Goal: Task Accomplishment & Management: Use online tool/utility

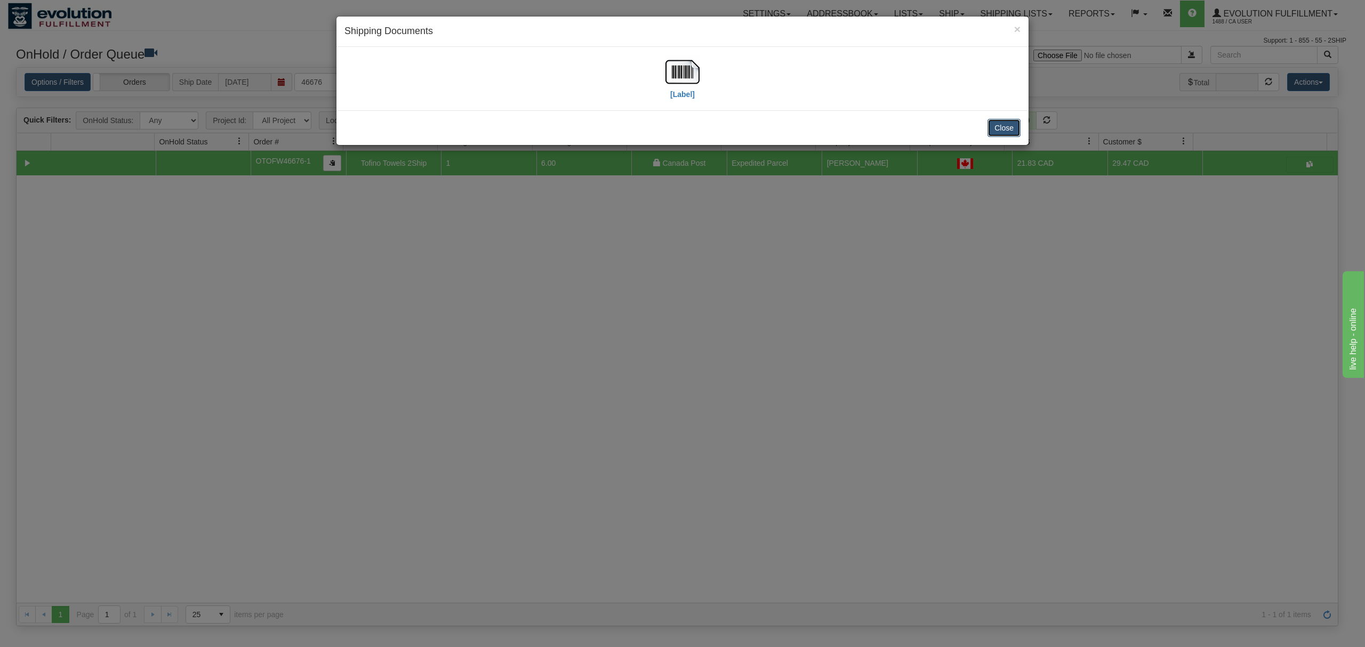
click at [1008, 132] on button "Close" at bounding box center [1003, 128] width 33 height 18
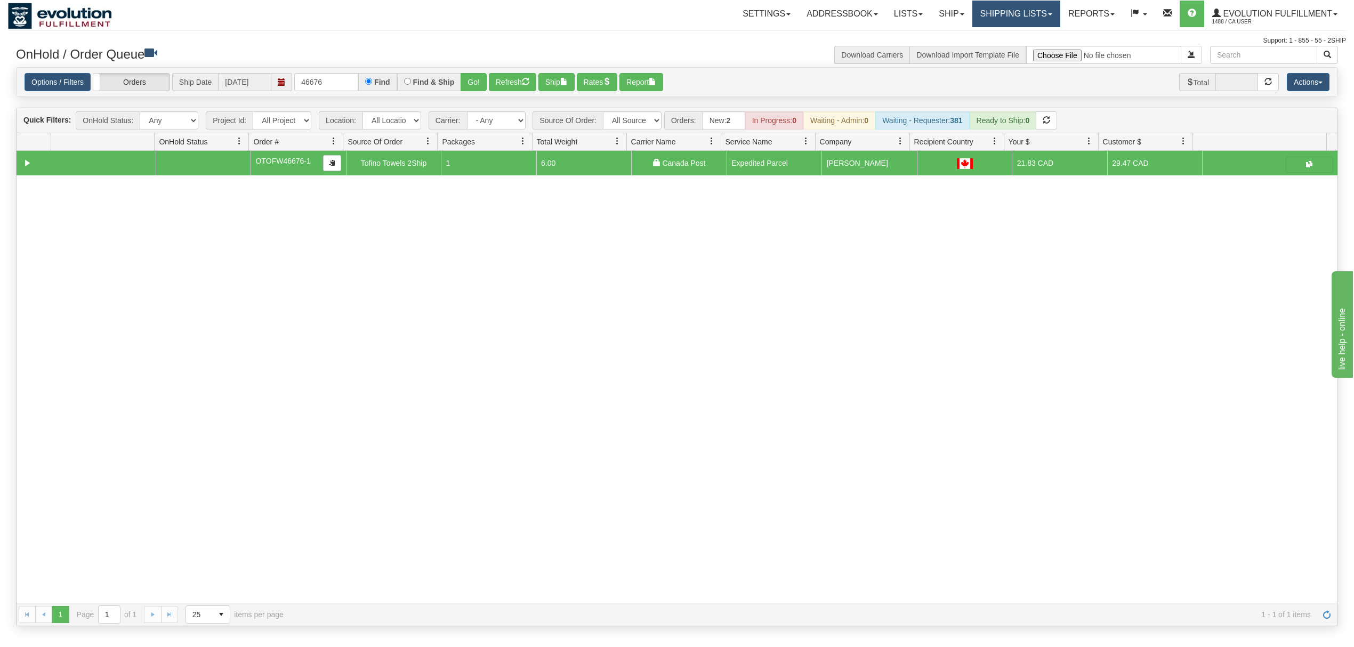
click at [1011, 15] on link "Shipping lists" at bounding box center [1016, 14] width 88 height 27
click at [1001, 46] on link "Search Shipment History" at bounding box center [1008, 51] width 104 height 14
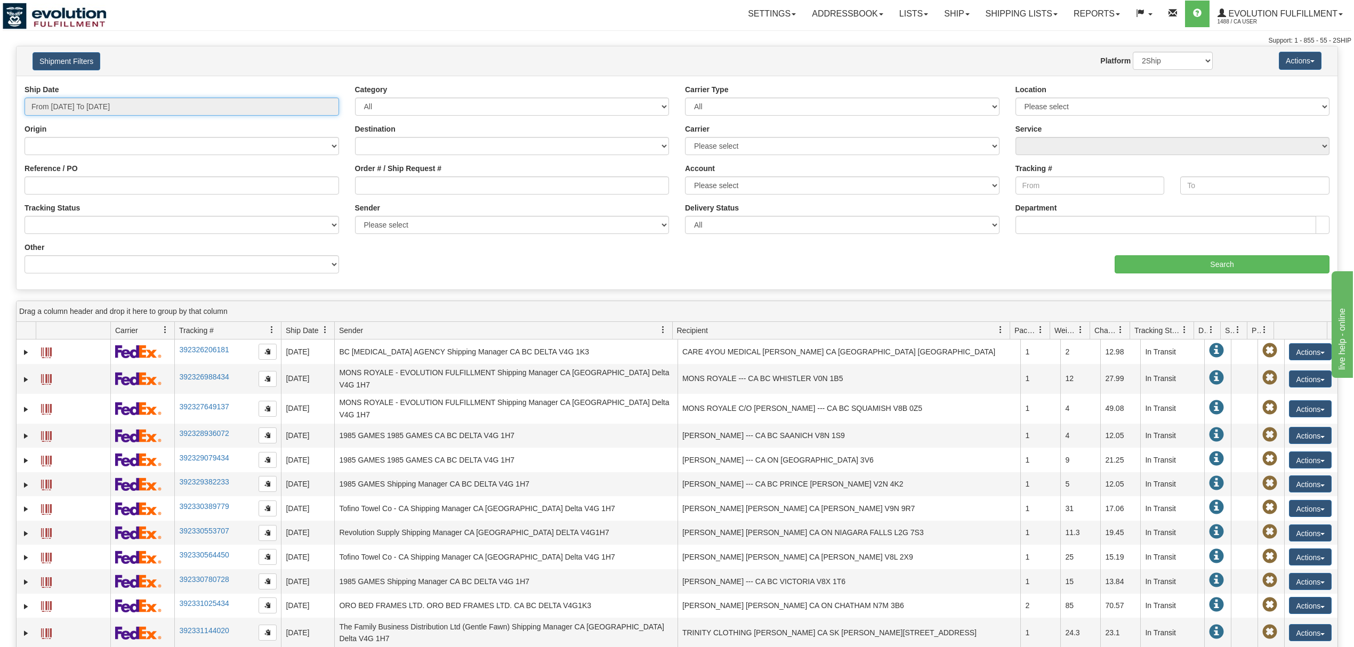
click at [146, 107] on input "From [DATE] To [DATE]" at bounding box center [182, 107] width 315 height 18
click at [80, 184] on li "Last 30 Days" at bounding box center [71, 183] width 85 height 14
type input "From [DATE] To [DATE]"
drag, startPoint x: 397, startPoint y: 178, endPoint x: 403, endPoint y: 178, distance: 5.9
click at [397, 178] on input "Order # / Ship Request #" at bounding box center [512, 185] width 315 height 18
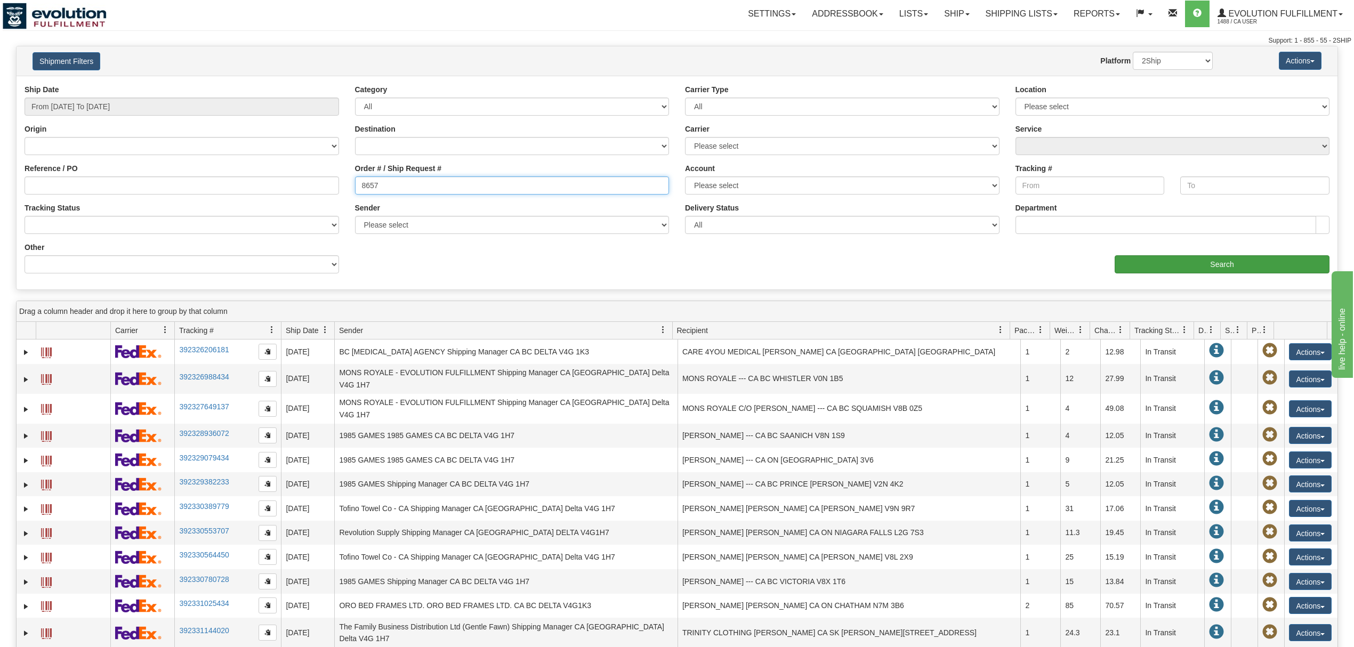
type input "8657"
click at [1168, 263] on input "Search" at bounding box center [1222, 264] width 215 height 18
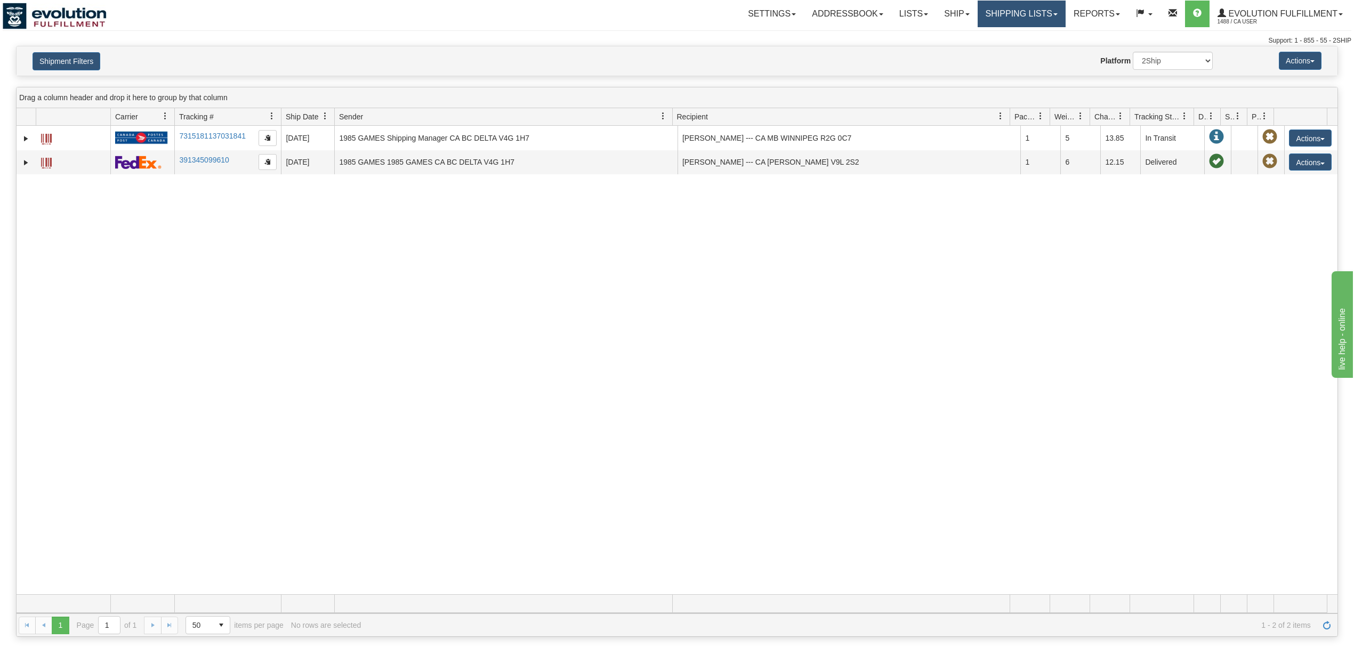
click at [1041, 20] on link "Shipping lists" at bounding box center [1022, 14] width 88 height 27
click at [1015, 54] on span "Search Shipment History" at bounding box center [1013, 51] width 83 height 9
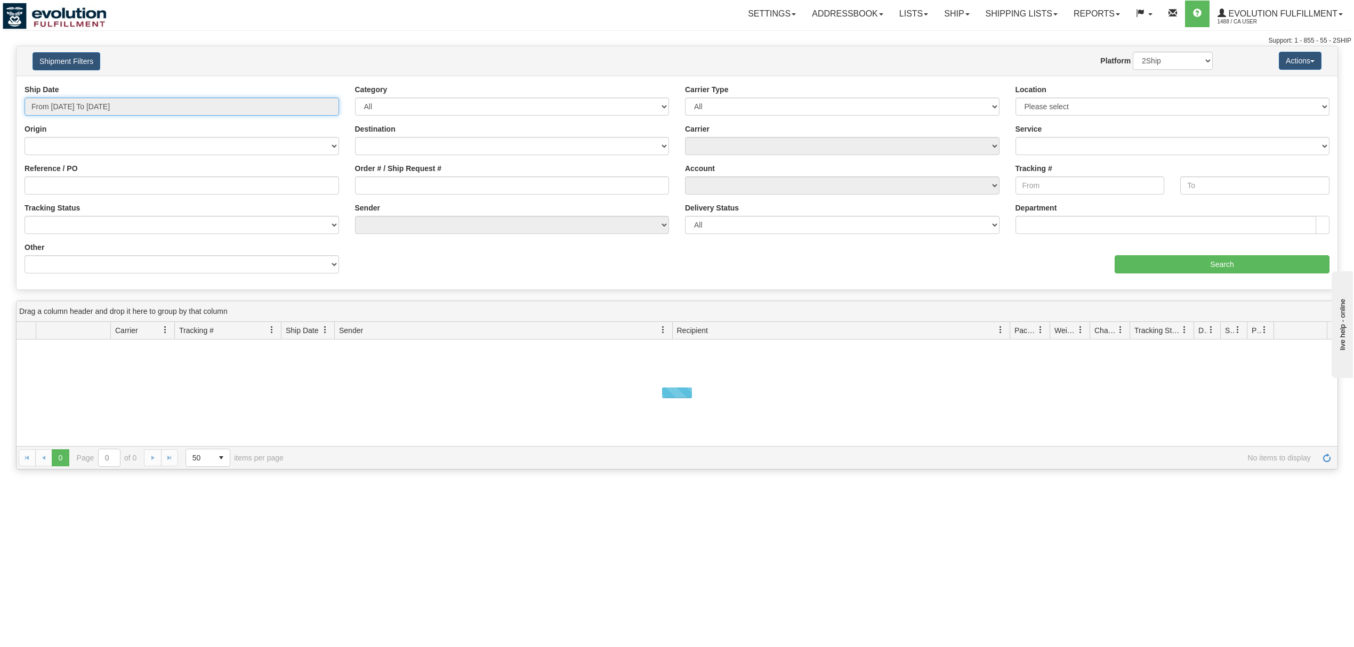
click at [96, 107] on input "From 08/20/2025 To 08/21/2025" at bounding box center [182, 107] width 315 height 18
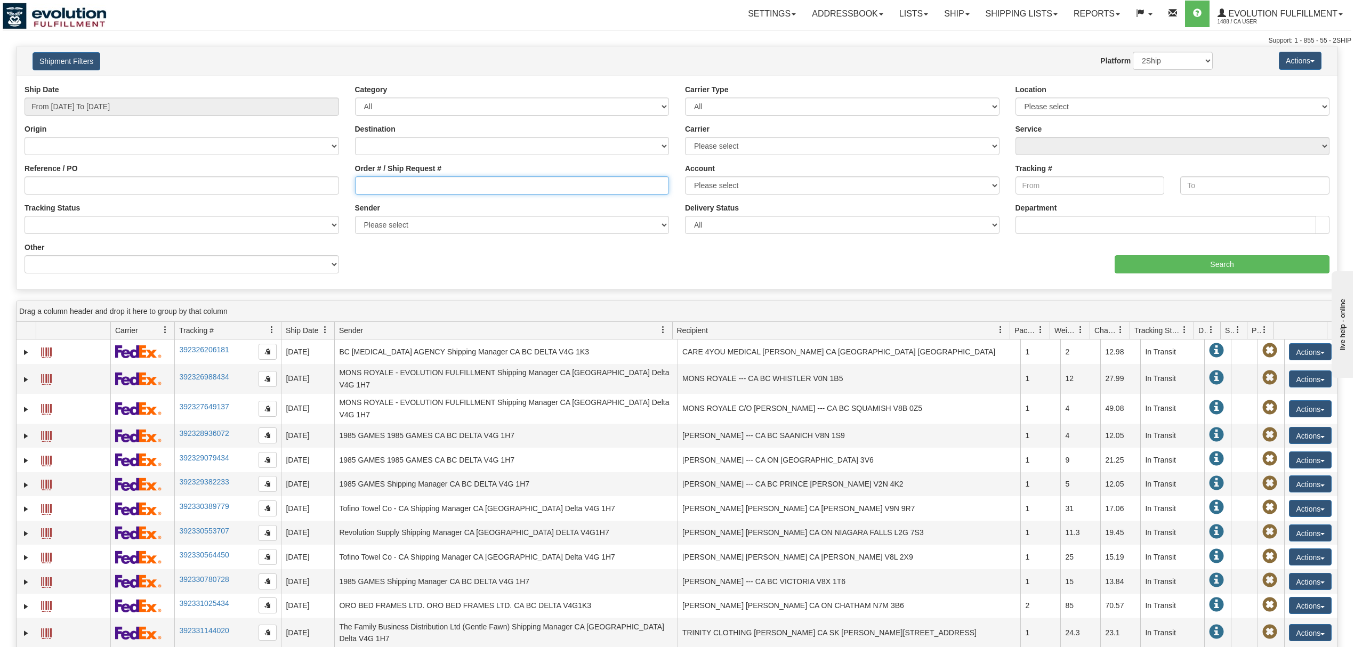
click at [424, 190] on input "Order # / Ship Request #" at bounding box center [512, 185] width 315 height 18
click at [126, 101] on input "From [DATE] To [DATE]" at bounding box center [182, 107] width 315 height 18
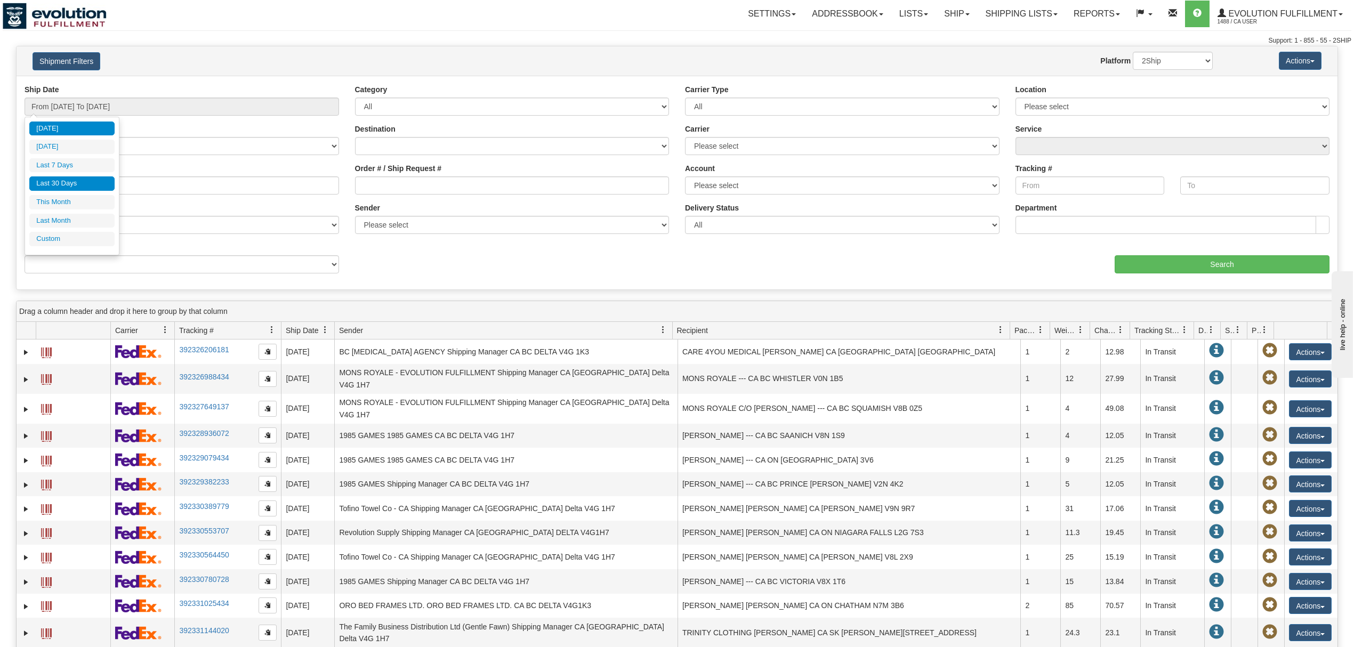
click at [59, 183] on li "Last 30 Days" at bounding box center [71, 183] width 85 height 14
type input "From [DATE] To [DATE]"
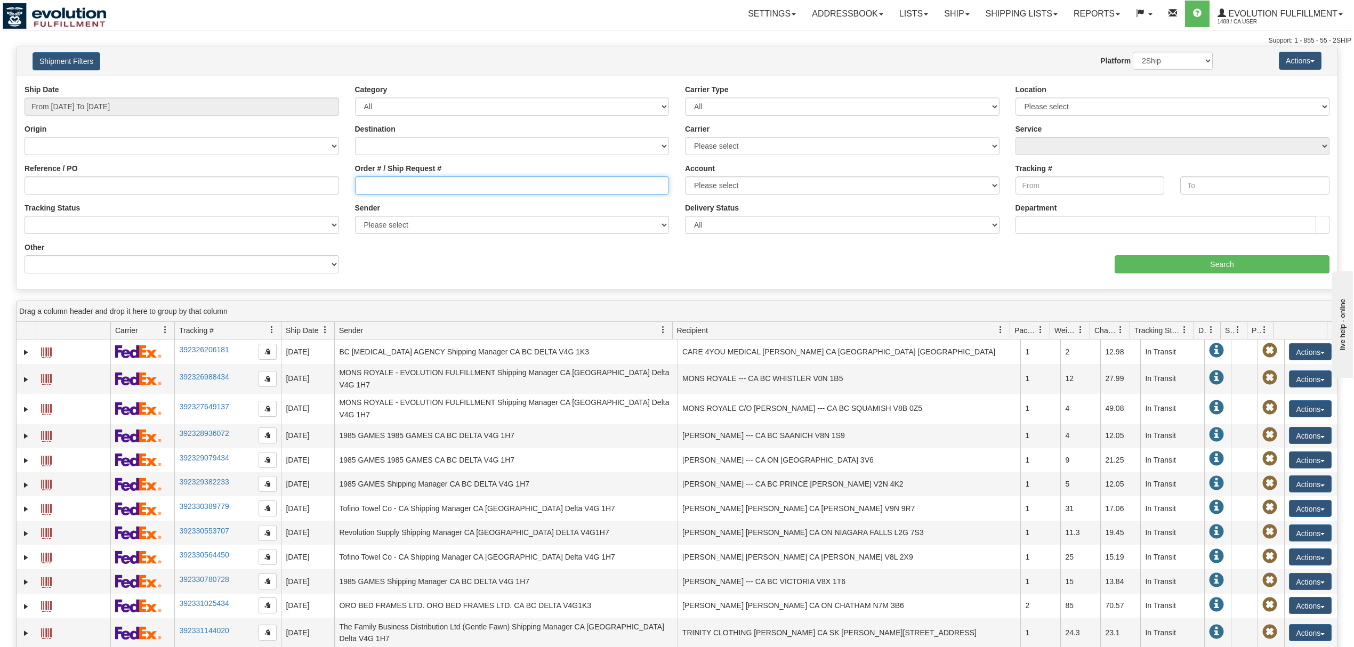
click at [367, 187] on input "Order # / Ship Request #" at bounding box center [512, 185] width 315 height 18
type input "8657"
click at [1183, 262] on input "Search" at bounding box center [1222, 264] width 215 height 18
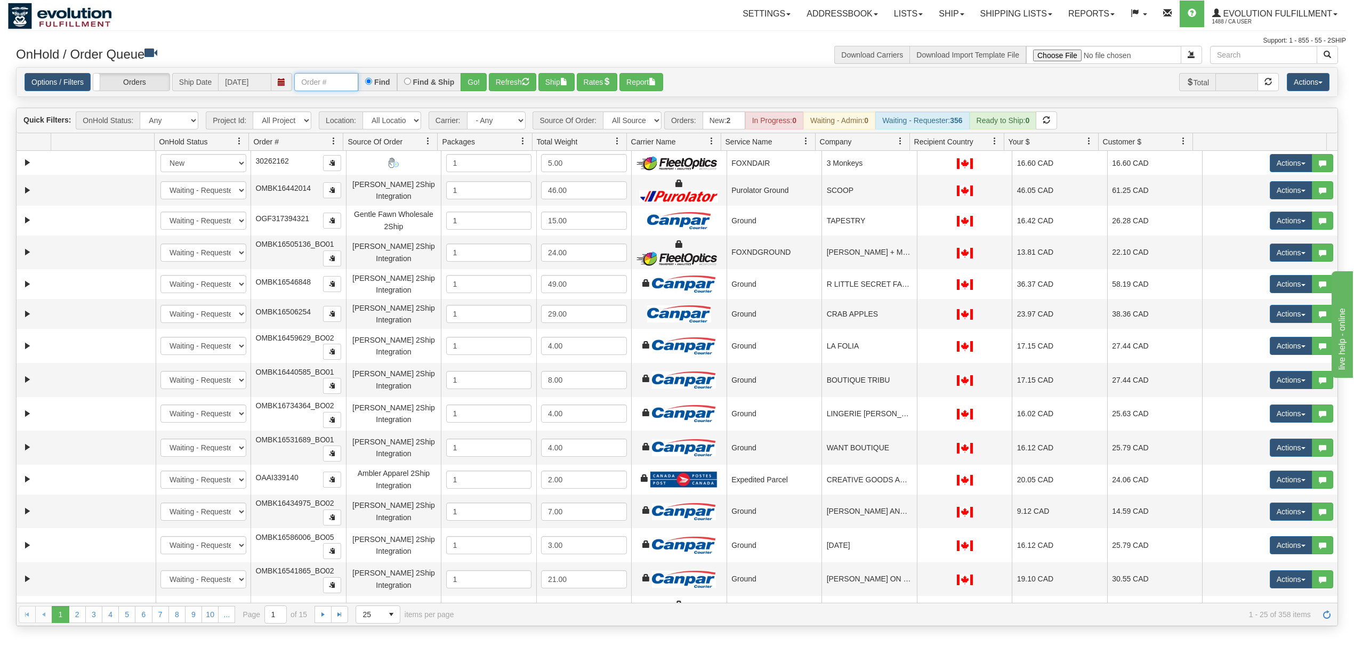
click at [337, 87] on input "text" at bounding box center [326, 82] width 64 height 18
type input "447497"
click at [468, 80] on button "Go!" at bounding box center [474, 82] width 26 height 18
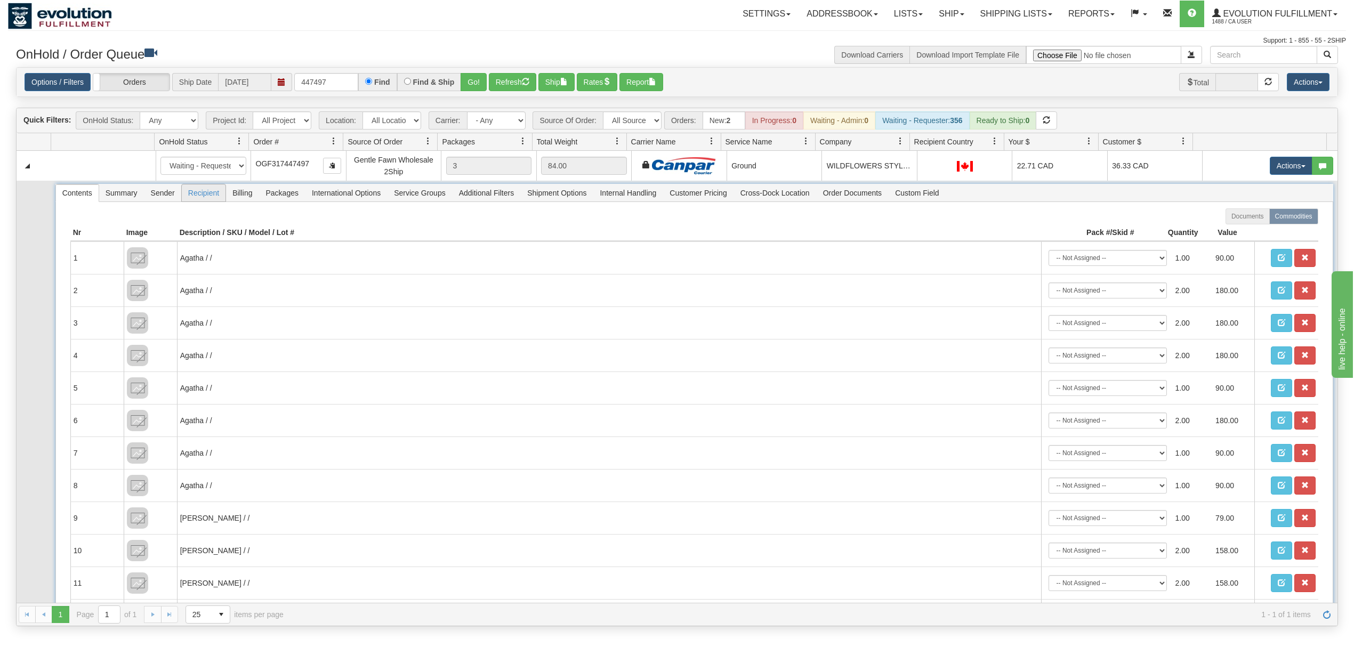
click at [190, 202] on span "Recipient" at bounding box center [204, 192] width 44 height 17
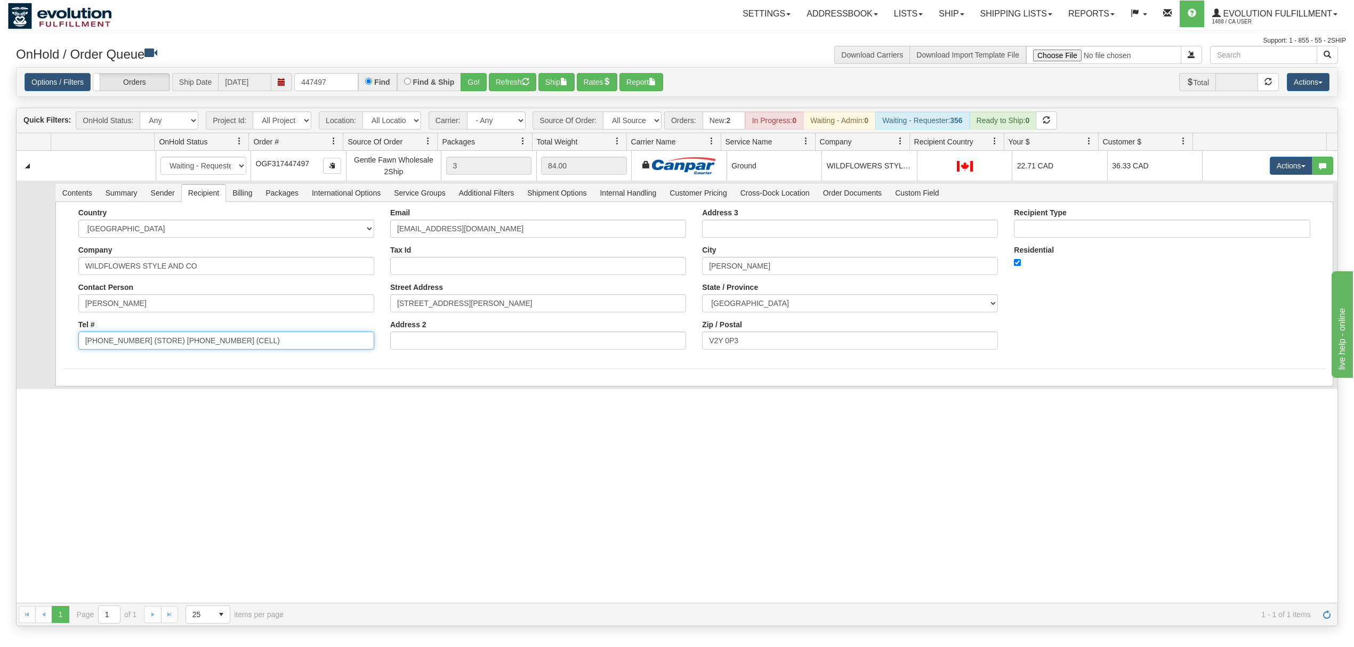
drag, startPoint x: 265, startPoint y: 345, endPoint x: 131, endPoint y: 361, distance: 135.3
click at [131, 361] on form "Country AFGHANISTAN ALAND ISLANDS ALBANIA ALGERIA AMERICAN SAMOA ANDORRA ANGOLA…" at bounding box center [694, 288] width 1264 height 160
type input "778-705-0991"
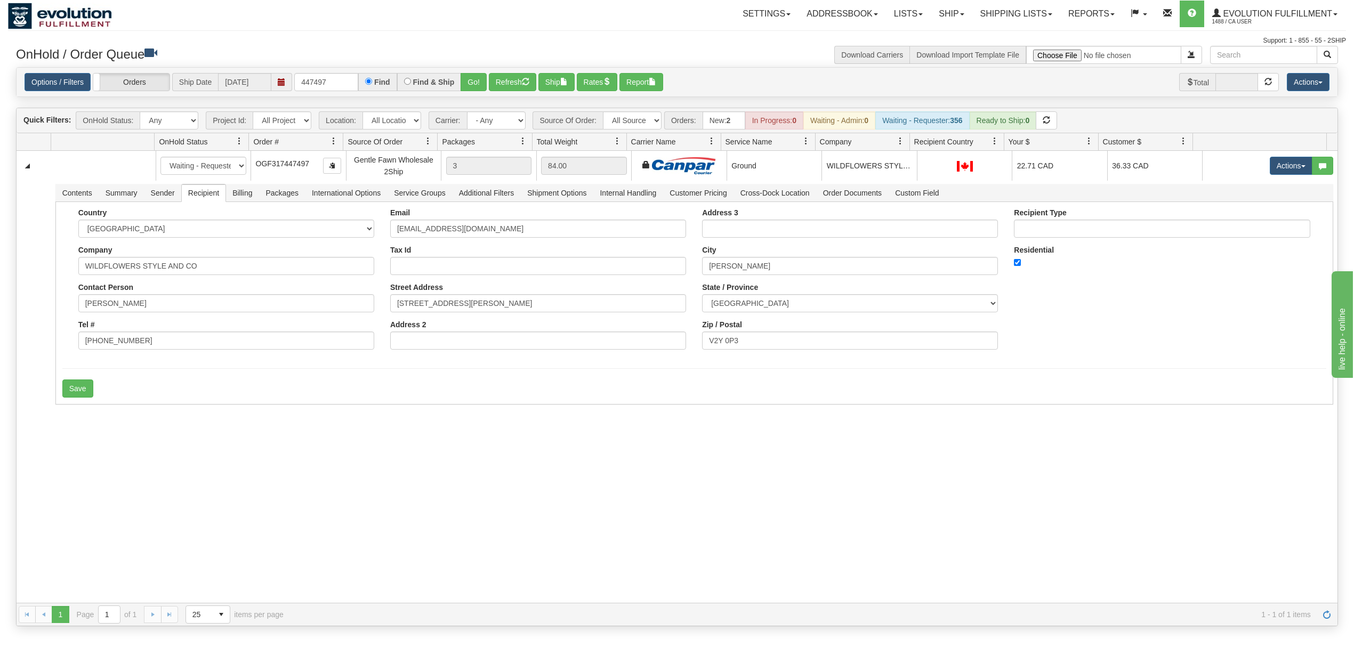
click at [84, 446] on div "31424809 EVOLUTION V3 90583808 90583811 New In Progress Waiting - Admin Waiting…" at bounding box center [677, 377] width 1321 height 452
click at [74, 393] on button "Save" at bounding box center [77, 389] width 31 height 18
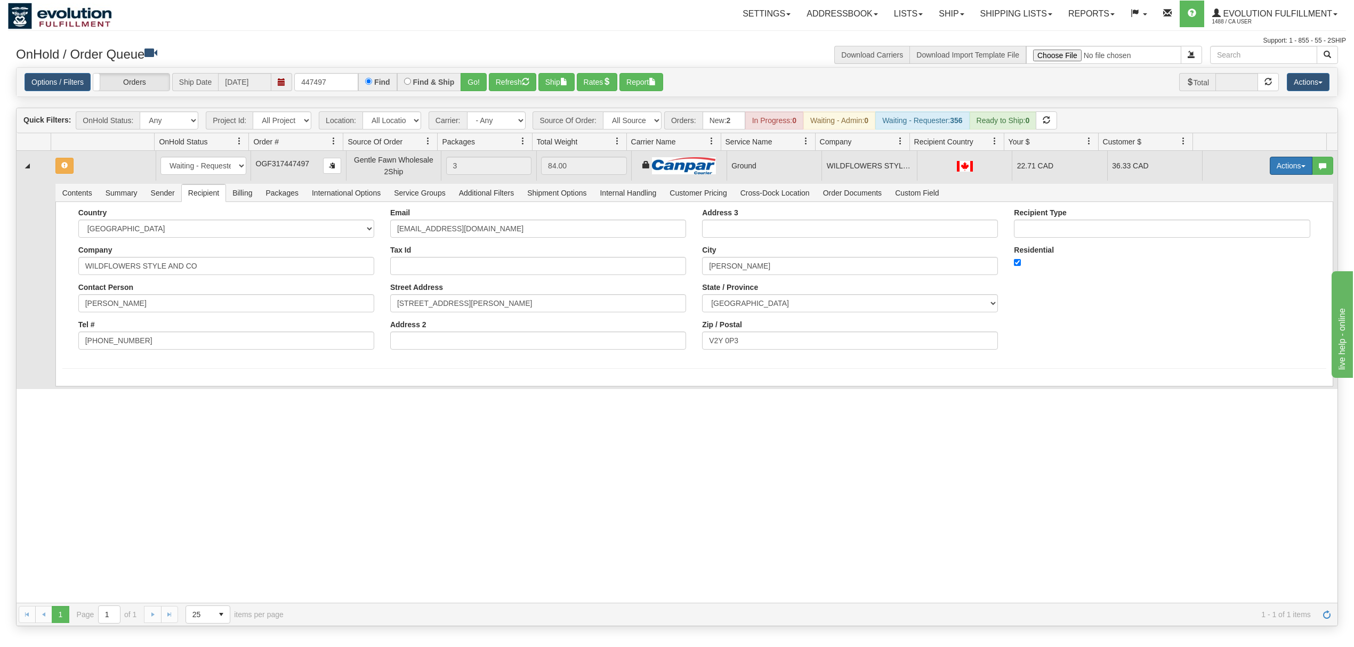
click at [1271, 169] on button "Actions" at bounding box center [1291, 166] width 43 height 18
click at [1227, 233] on link "Ship" at bounding box center [1269, 228] width 85 height 14
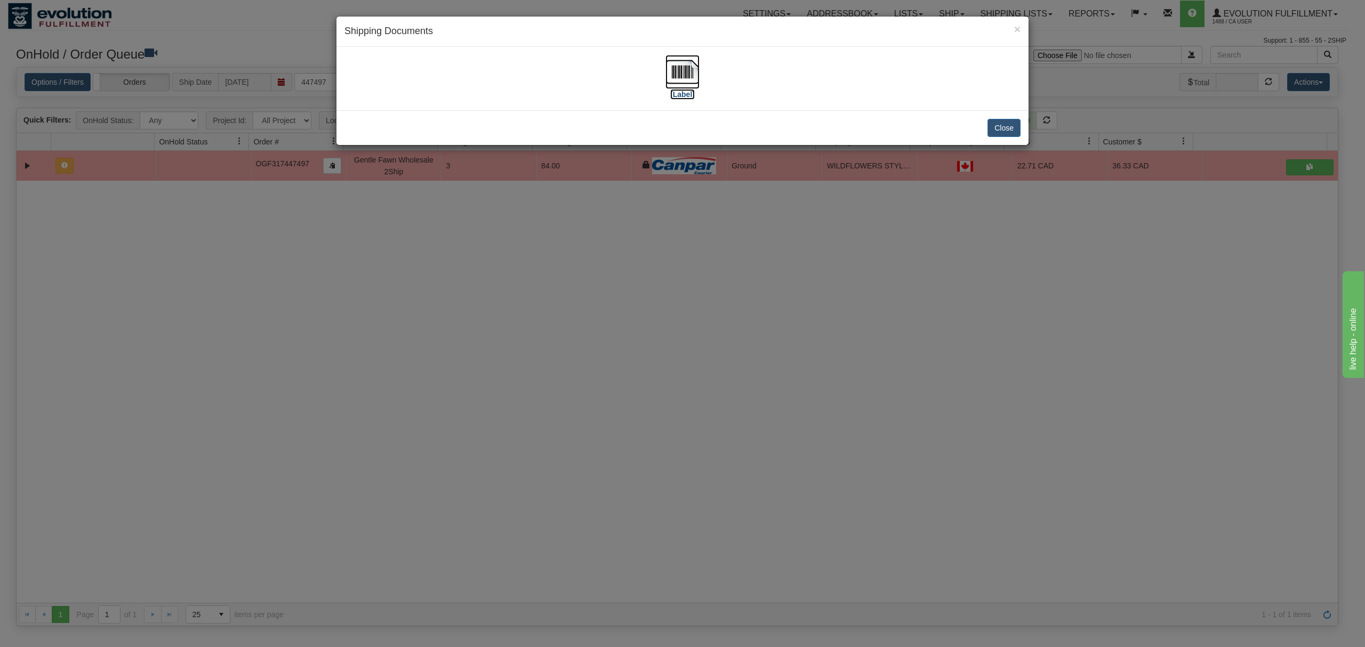
click at [687, 71] on img at bounding box center [682, 72] width 34 height 34
click at [1003, 131] on button "Close" at bounding box center [1003, 128] width 33 height 18
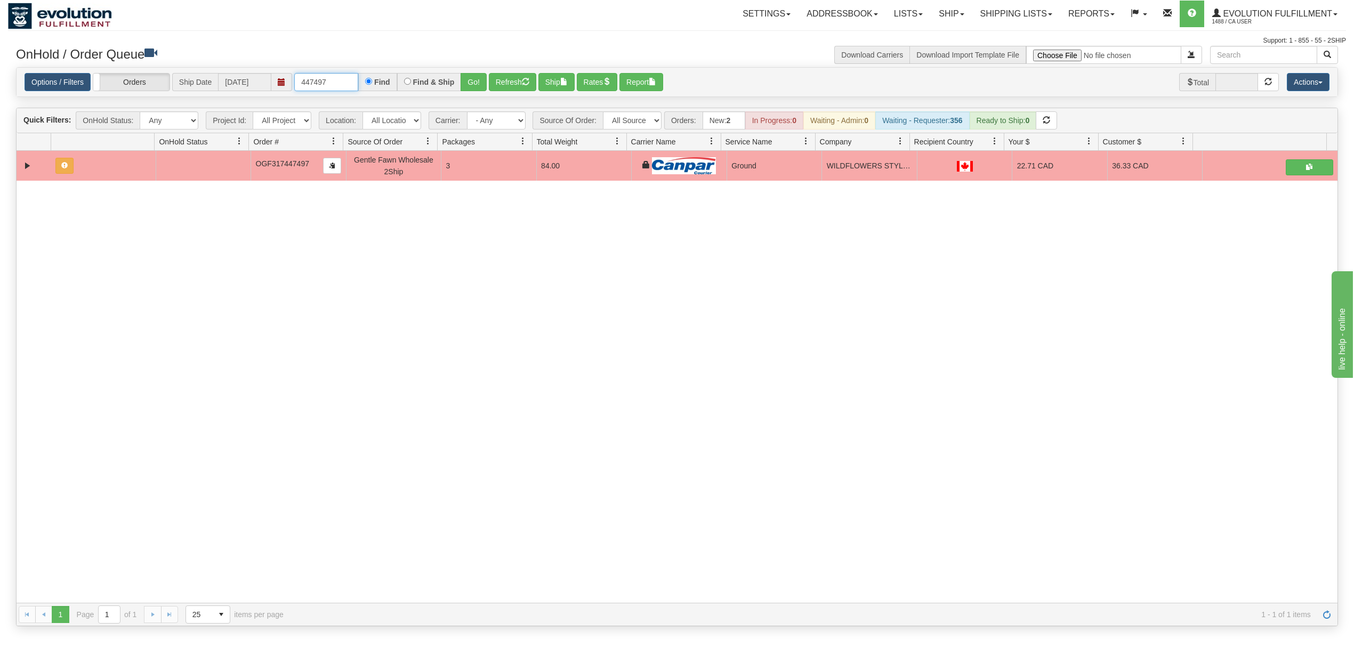
drag, startPoint x: 339, startPoint y: 79, endPoint x: 242, endPoint y: 80, distance: 97.0
click at [242, 80] on div "Options / Filters Group Shipments Orders Ship Date 08/21/2025 447497 Find Find …" at bounding box center [677, 82] width 1305 height 19
click at [465, 80] on button "Go!" at bounding box center [474, 82] width 26 height 18
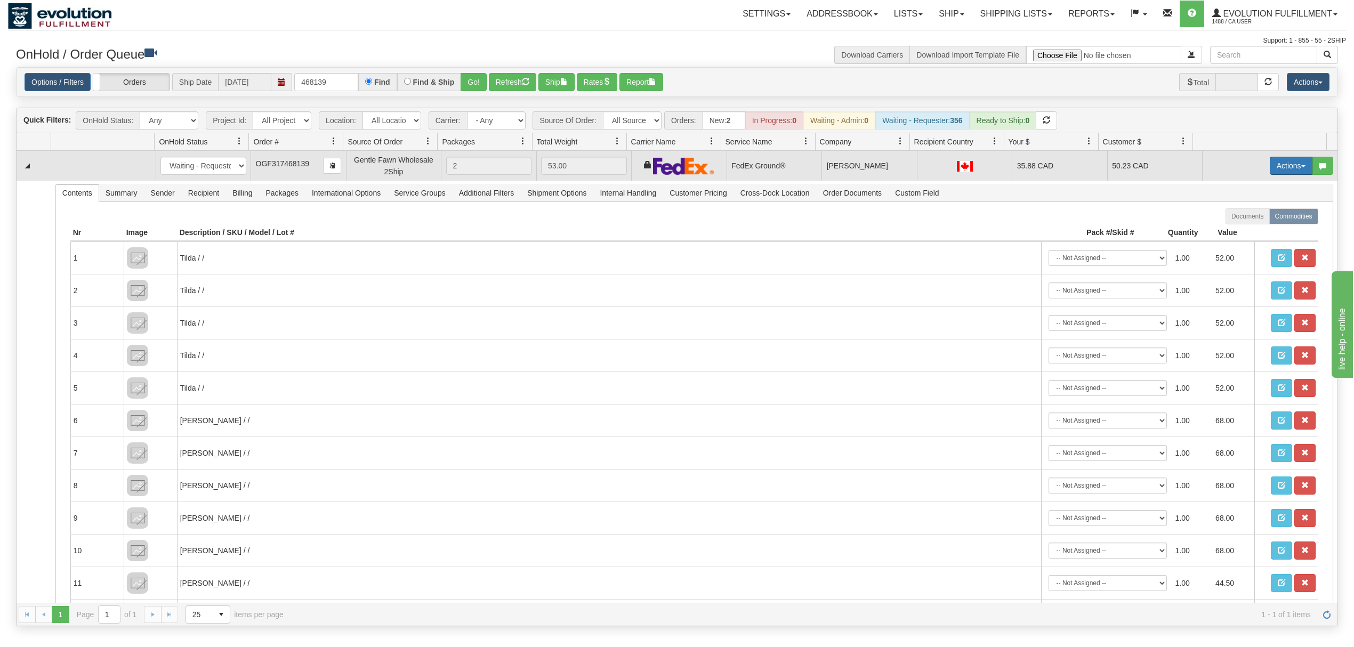
click at [1285, 167] on button "Actions" at bounding box center [1291, 166] width 43 height 18
click at [1238, 229] on span "Ship" at bounding box center [1248, 227] width 22 height 9
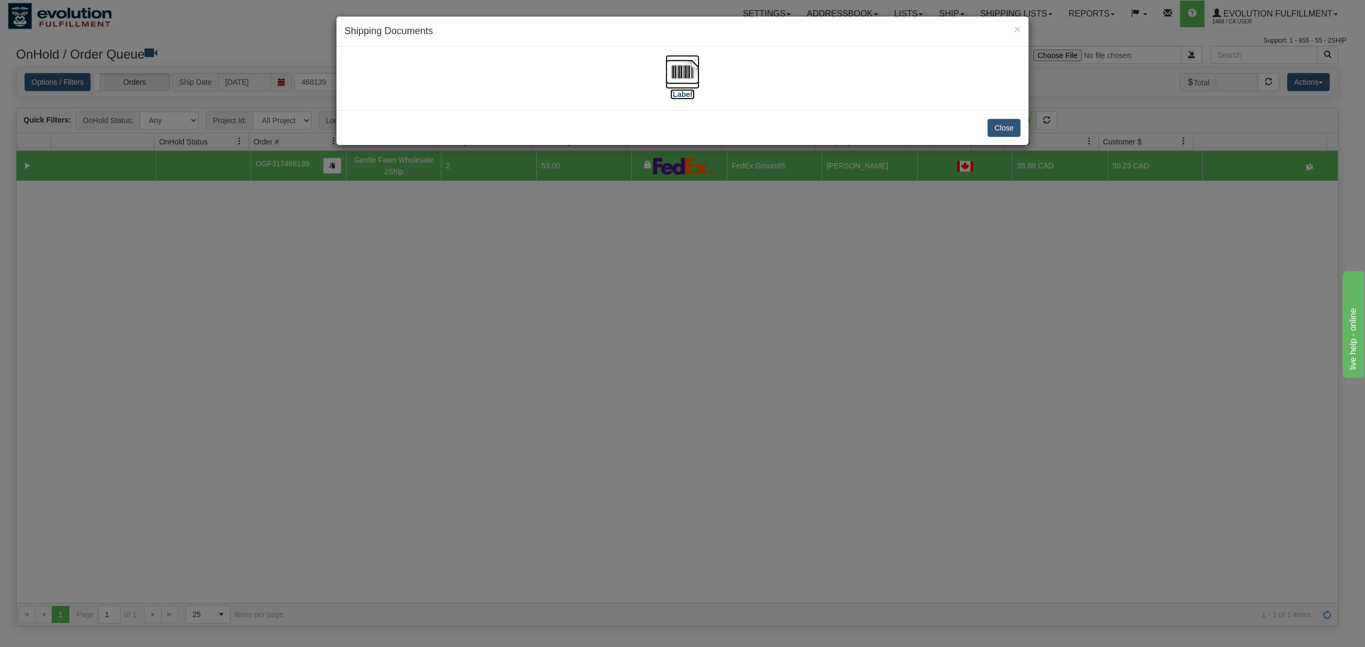
click at [670, 69] on img at bounding box center [682, 72] width 34 height 34
click at [1002, 124] on button "Close" at bounding box center [1003, 128] width 33 height 18
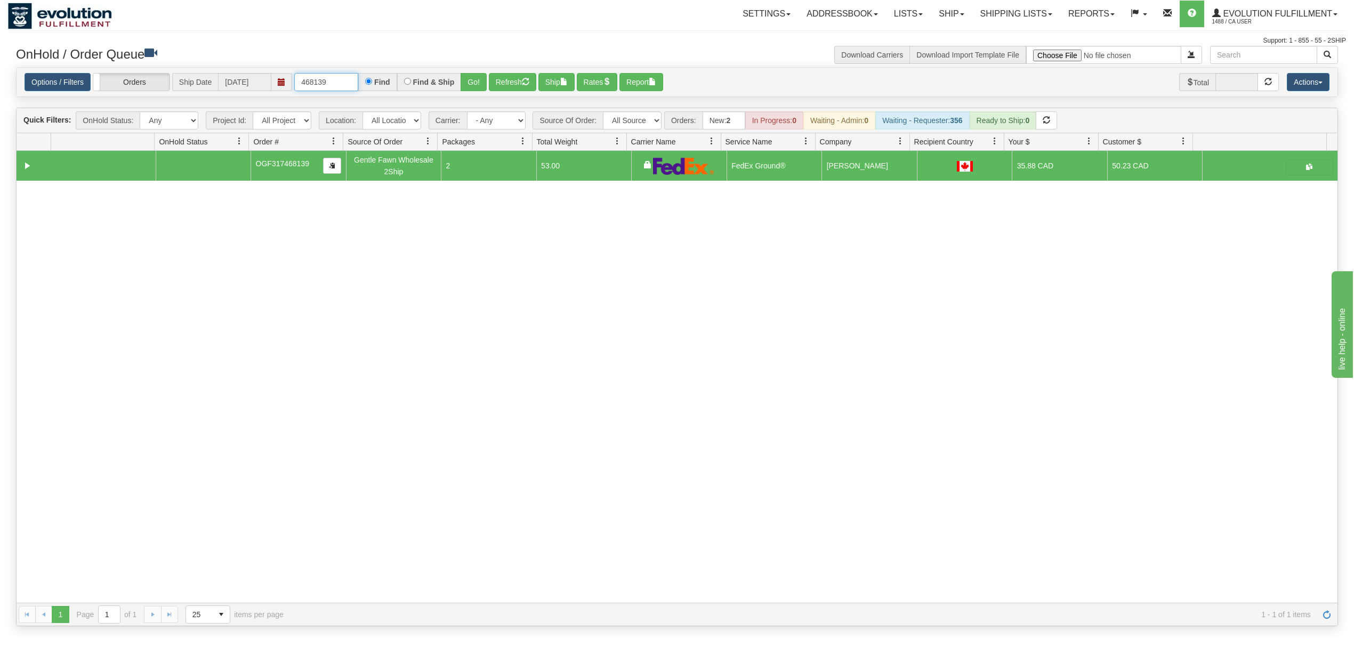
drag, startPoint x: 337, startPoint y: 82, endPoint x: 222, endPoint y: 84, distance: 114.6
click at [222, 84] on div "Options / Filters Group Shipments Orders Ship Date 08/21/2025 468139 Find Find …" at bounding box center [677, 82] width 1305 height 19
click at [471, 88] on button "Go!" at bounding box center [474, 82] width 26 height 18
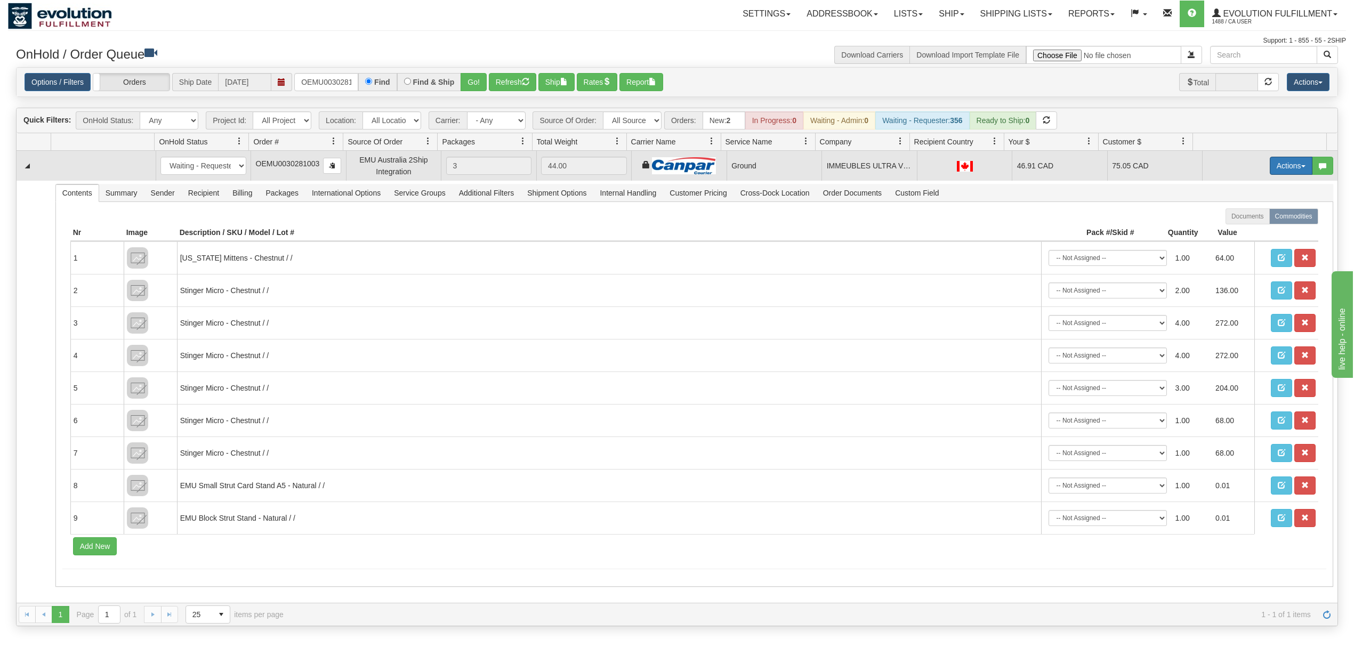
click at [1273, 165] on button "Actions" at bounding box center [1291, 166] width 43 height 18
click at [1237, 229] on span "Ship" at bounding box center [1248, 227] width 22 height 9
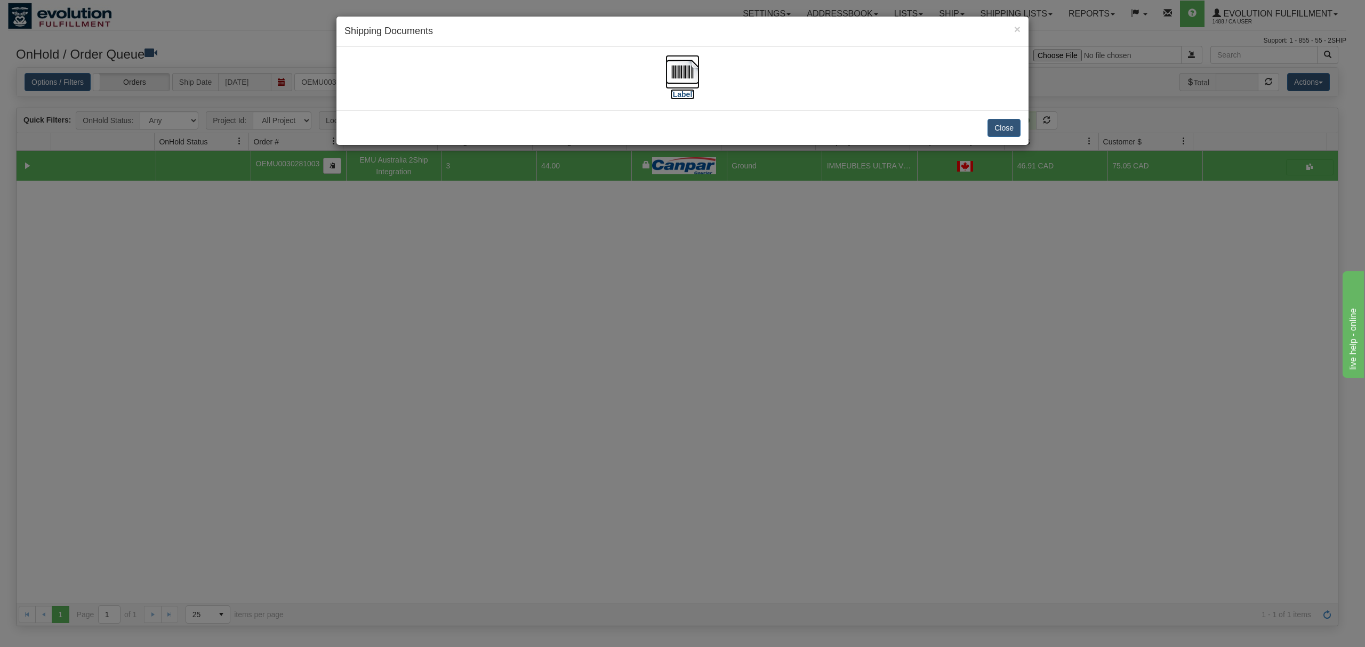
click at [683, 79] on img at bounding box center [682, 72] width 34 height 34
click at [1003, 129] on button "Close" at bounding box center [1003, 128] width 33 height 18
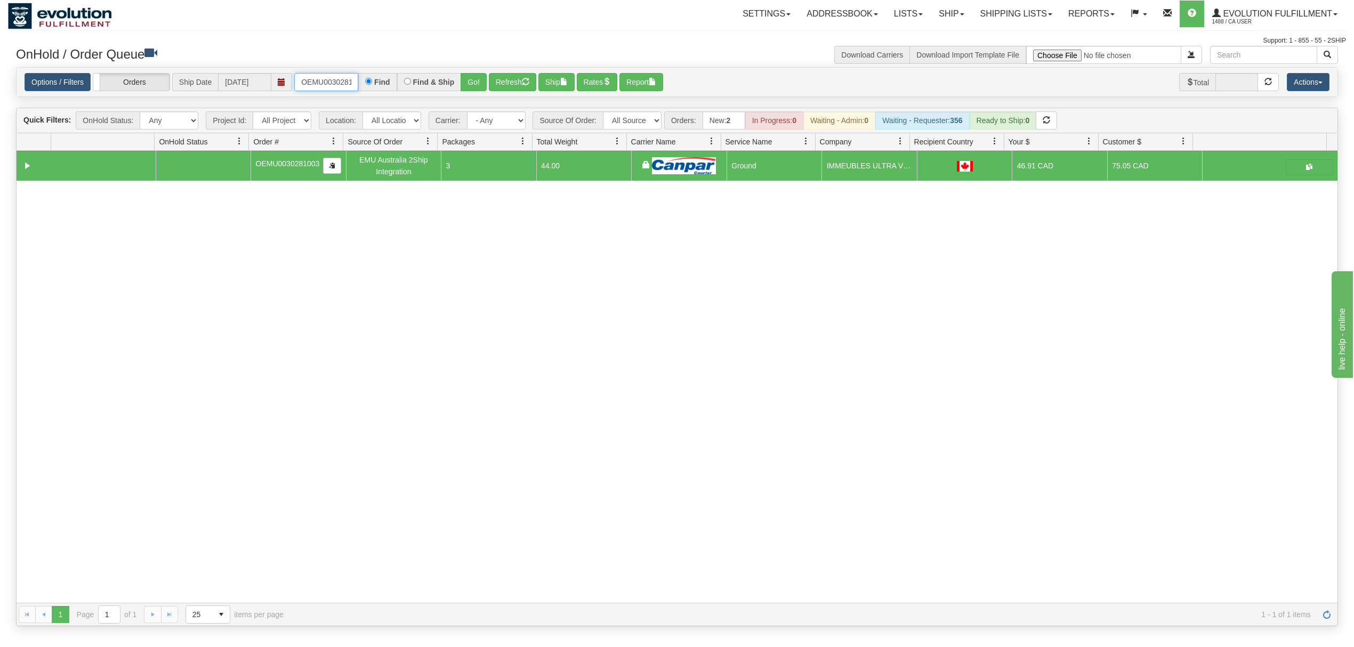
click at [316, 82] on input "OEMU0030281003" at bounding box center [326, 82] width 64 height 18
click at [483, 81] on button "Go!" at bounding box center [474, 82] width 26 height 18
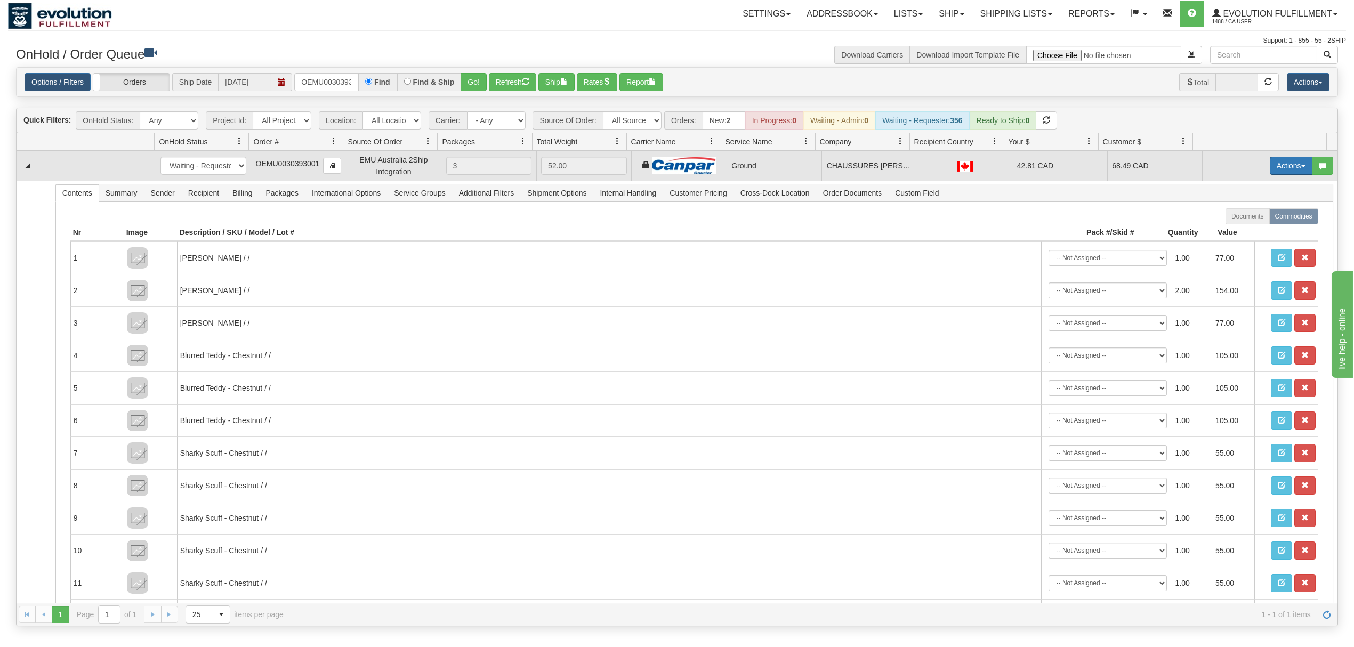
click at [1272, 164] on button "Actions" at bounding box center [1291, 166] width 43 height 18
click at [1237, 232] on span "Ship" at bounding box center [1248, 227] width 22 height 9
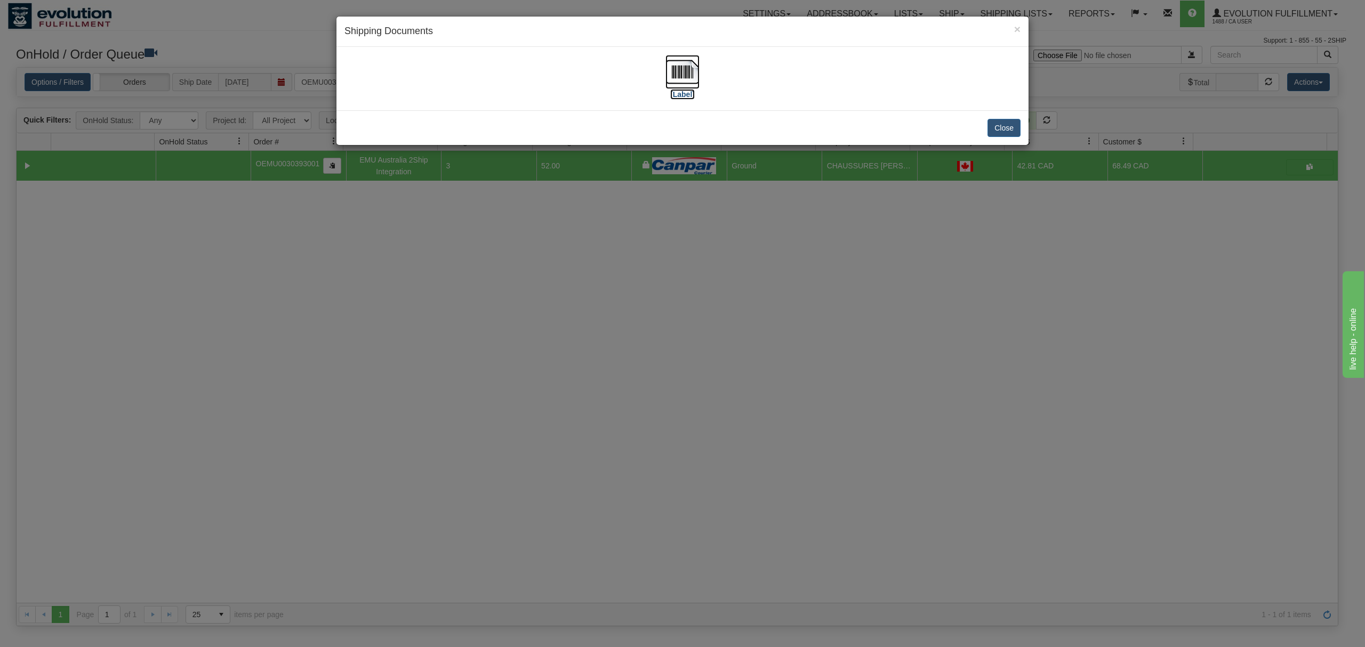
click at [692, 69] on img at bounding box center [682, 72] width 34 height 34
click at [1009, 126] on button "Close" at bounding box center [1003, 128] width 33 height 18
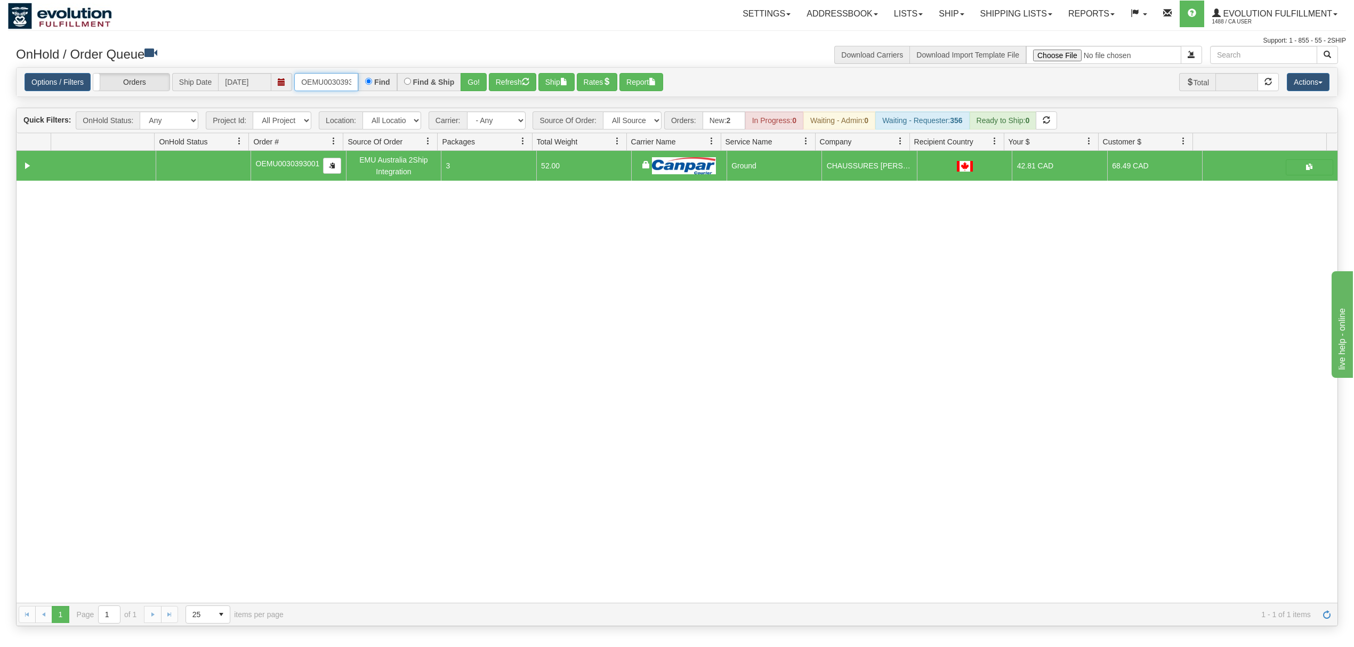
click at [336, 81] on input "OEMU0030393001" at bounding box center [326, 82] width 64 height 18
click at [474, 93] on div "Options / Filters Group Shipments Orders Ship Date 08/21/2025 OEMU0030092001 Fi…" at bounding box center [677, 82] width 1321 height 29
click at [474, 84] on button "Go!" at bounding box center [474, 82] width 26 height 18
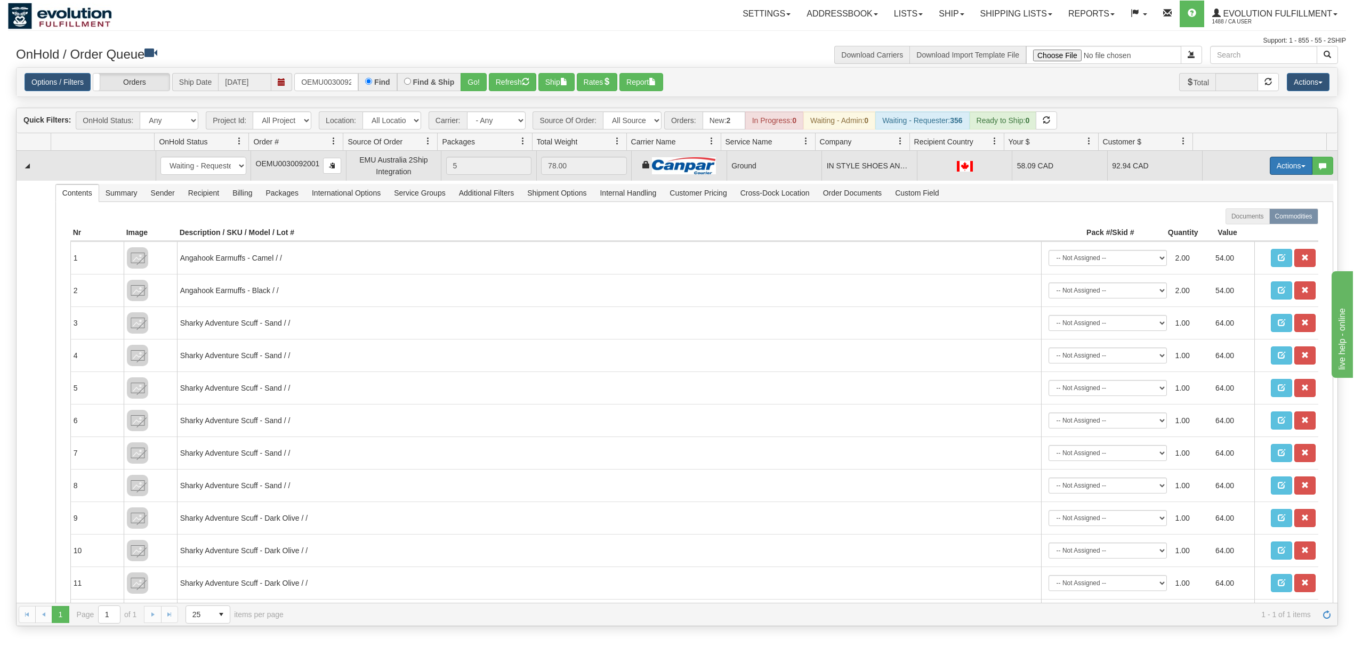
click at [1274, 166] on button "Actions" at bounding box center [1291, 166] width 43 height 18
click at [1237, 229] on span "Ship" at bounding box center [1248, 227] width 22 height 9
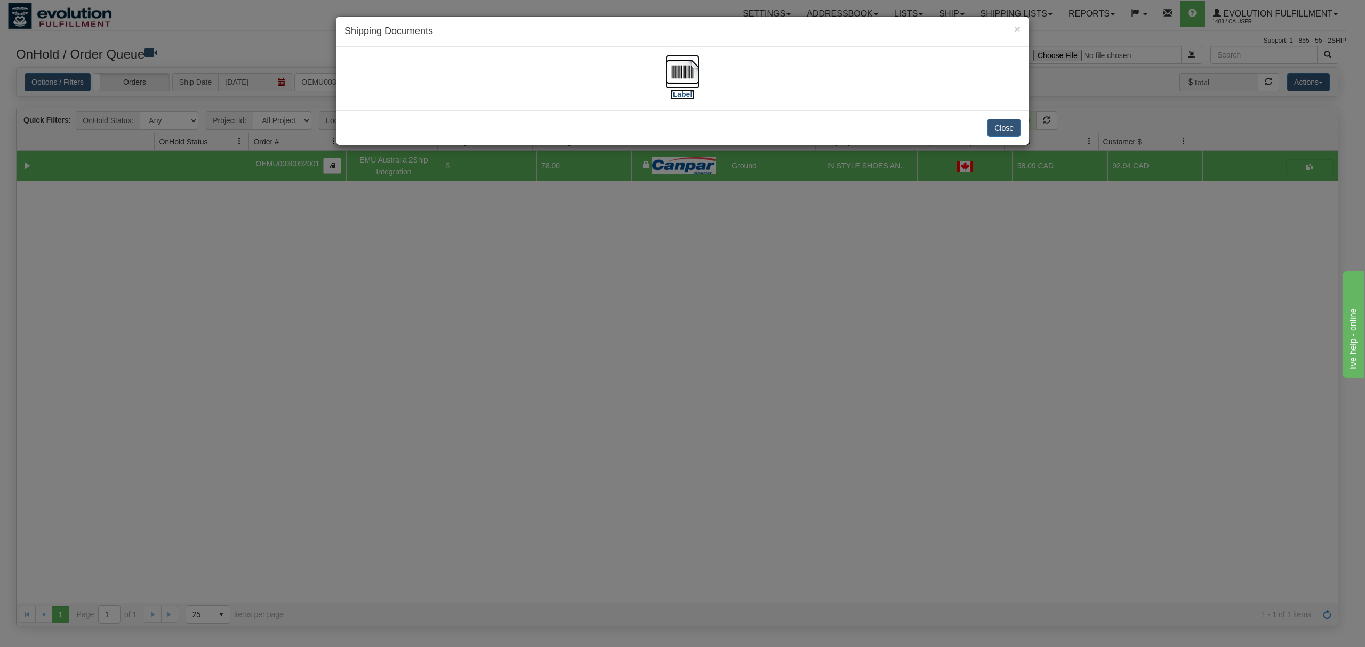
click at [681, 65] on img at bounding box center [682, 72] width 34 height 34
click at [1018, 132] on button "Close" at bounding box center [1003, 128] width 33 height 18
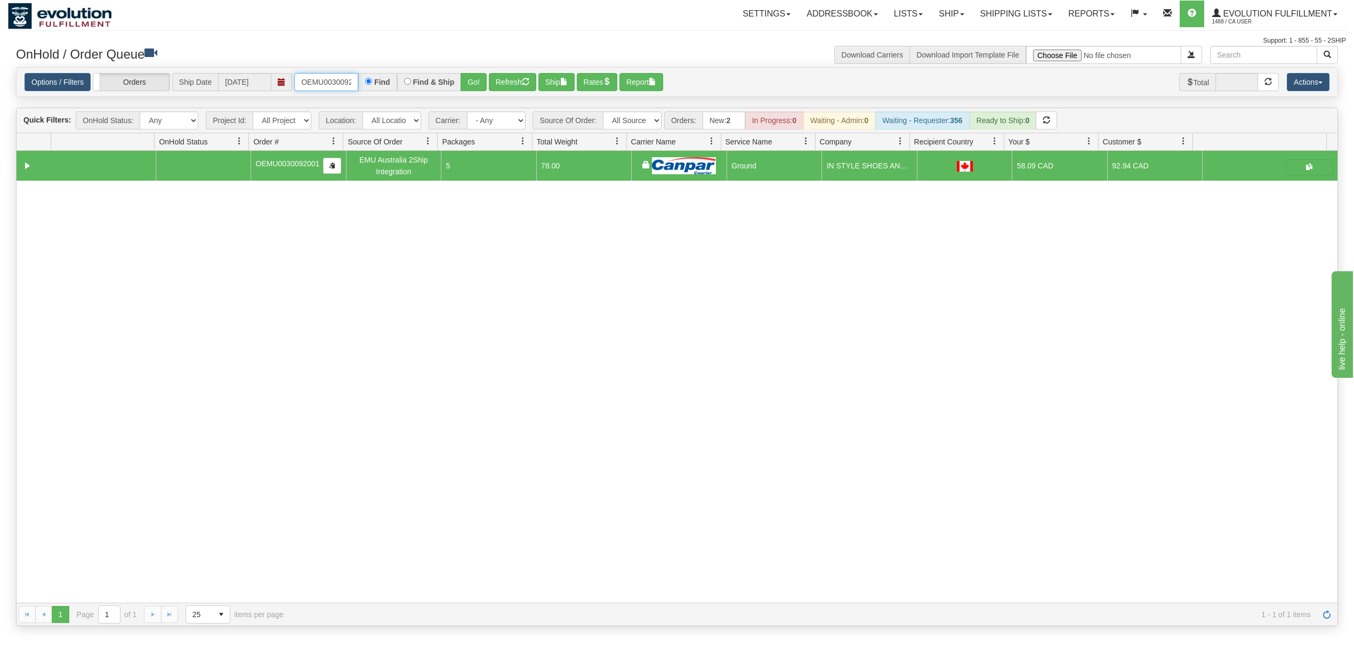
click at [327, 79] on input "OEMU0030092001" at bounding box center [326, 82] width 64 height 18
click at [470, 84] on button "Go!" at bounding box center [474, 82] width 26 height 18
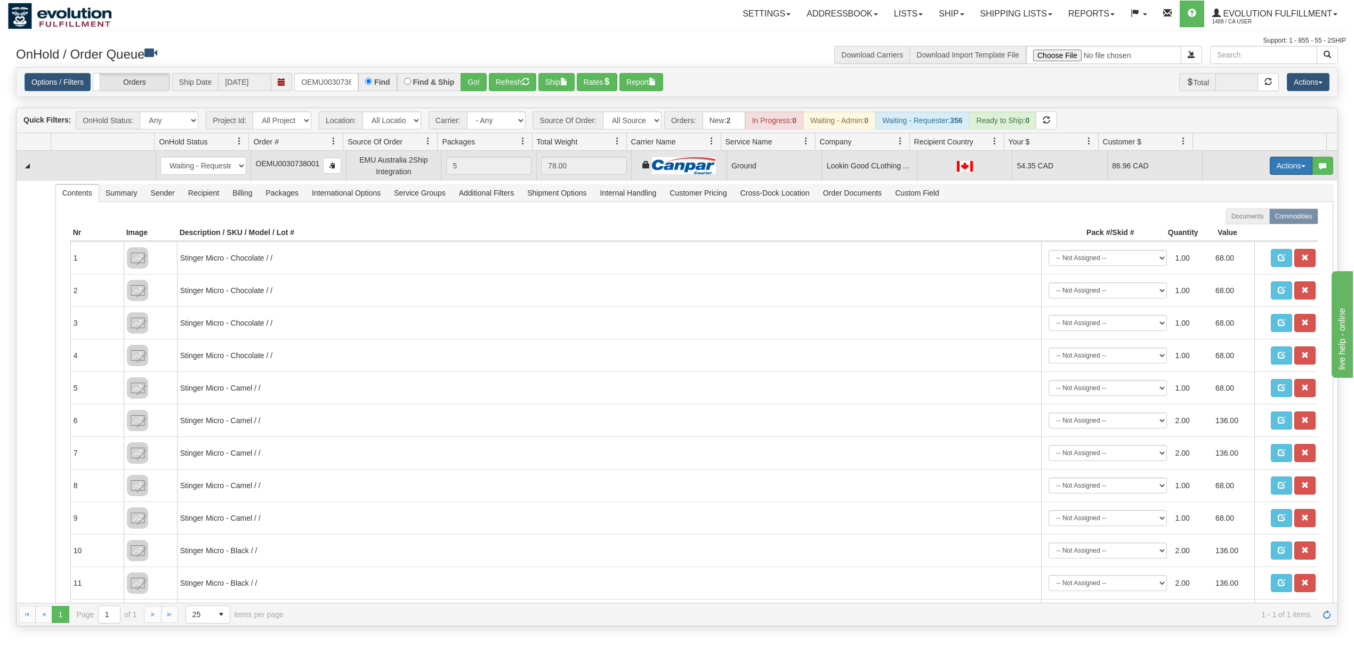
click at [1279, 164] on button "Actions" at bounding box center [1291, 166] width 43 height 18
click at [1237, 230] on span "Ship" at bounding box center [1248, 227] width 22 height 9
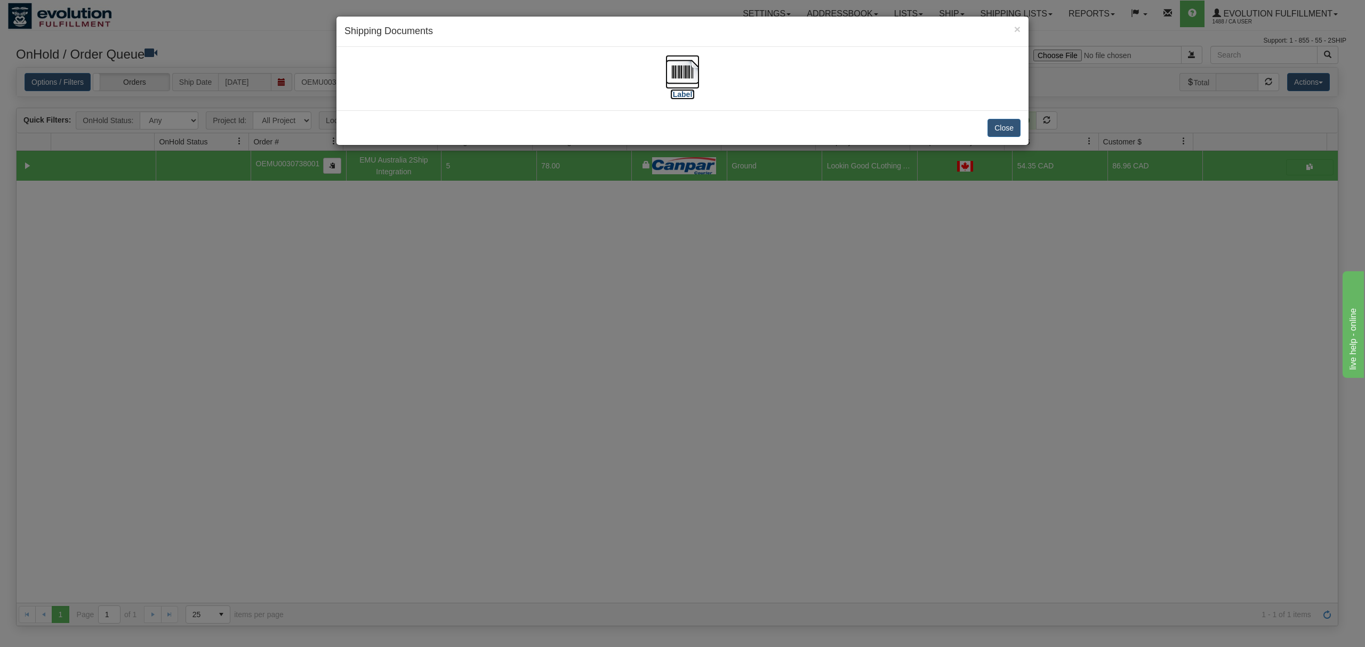
click at [682, 72] on img at bounding box center [682, 72] width 34 height 34
click at [1003, 128] on button "Close" at bounding box center [1003, 128] width 33 height 18
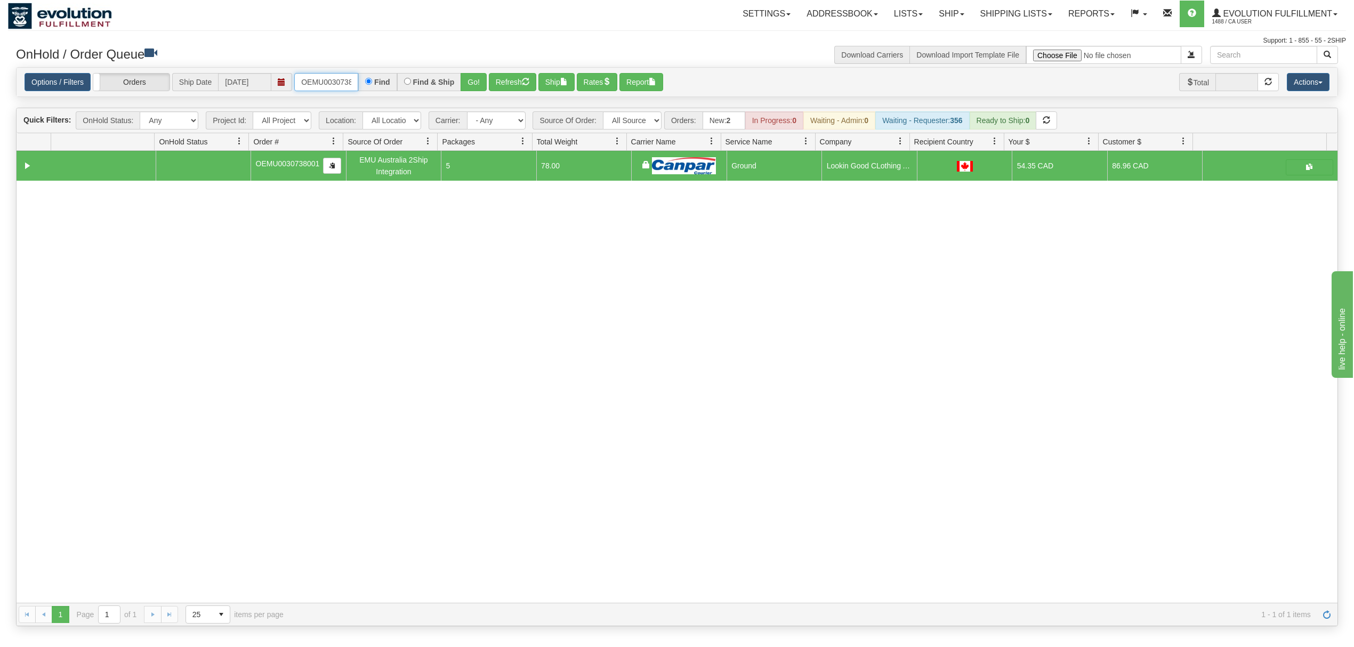
click at [306, 78] on input "OEMU0030738001" at bounding box center [326, 82] width 64 height 18
click at [470, 80] on button "Go!" at bounding box center [474, 82] width 26 height 18
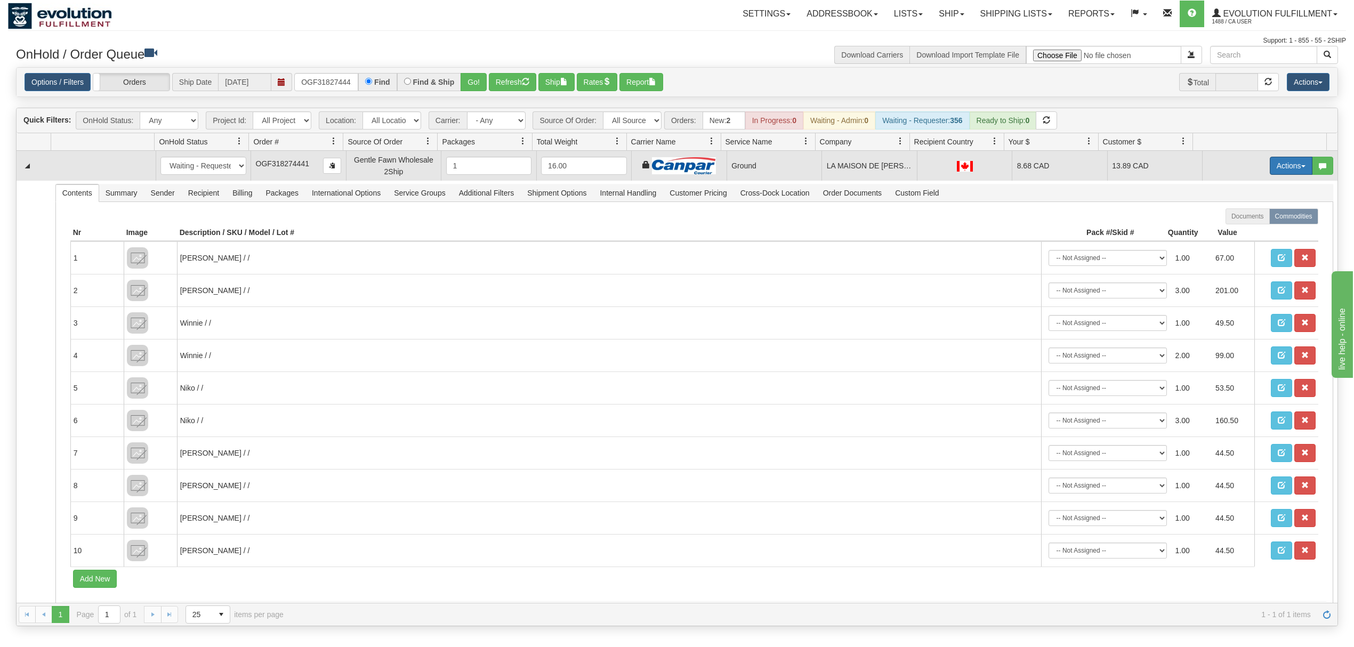
click at [1278, 168] on button "Actions" at bounding box center [1291, 166] width 43 height 18
click at [1237, 228] on span "Ship" at bounding box center [1248, 227] width 22 height 9
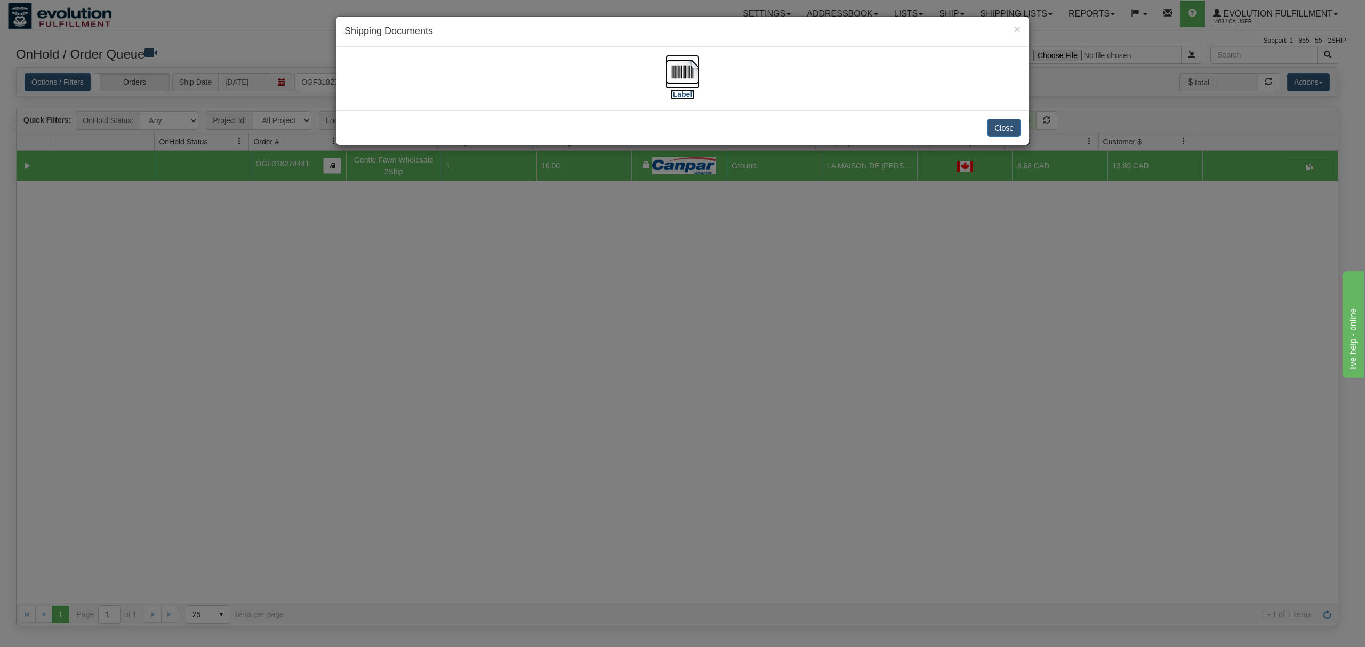
click at [679, 67] on img at bounding box center [682, 72] width 34 height 34
click at [998, 126] on button "Close" at bounding box center [1003, 128] width 33 height 18
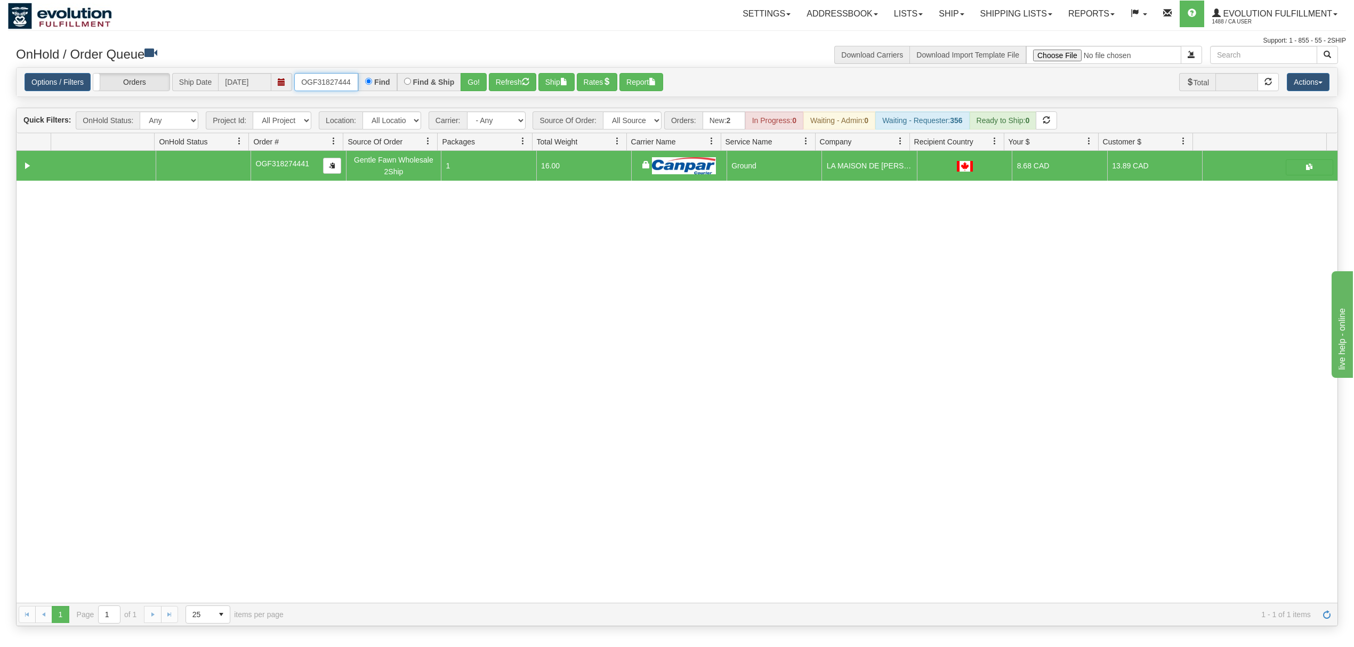
click at [333, 76] on input "OGF318274441" at bounding box center [326, 82] width 64 height 18
type input "OAAIW5938-1"
click at [481, 75] on button "Go!" at bounding box center [474, 82] width 26 height 18
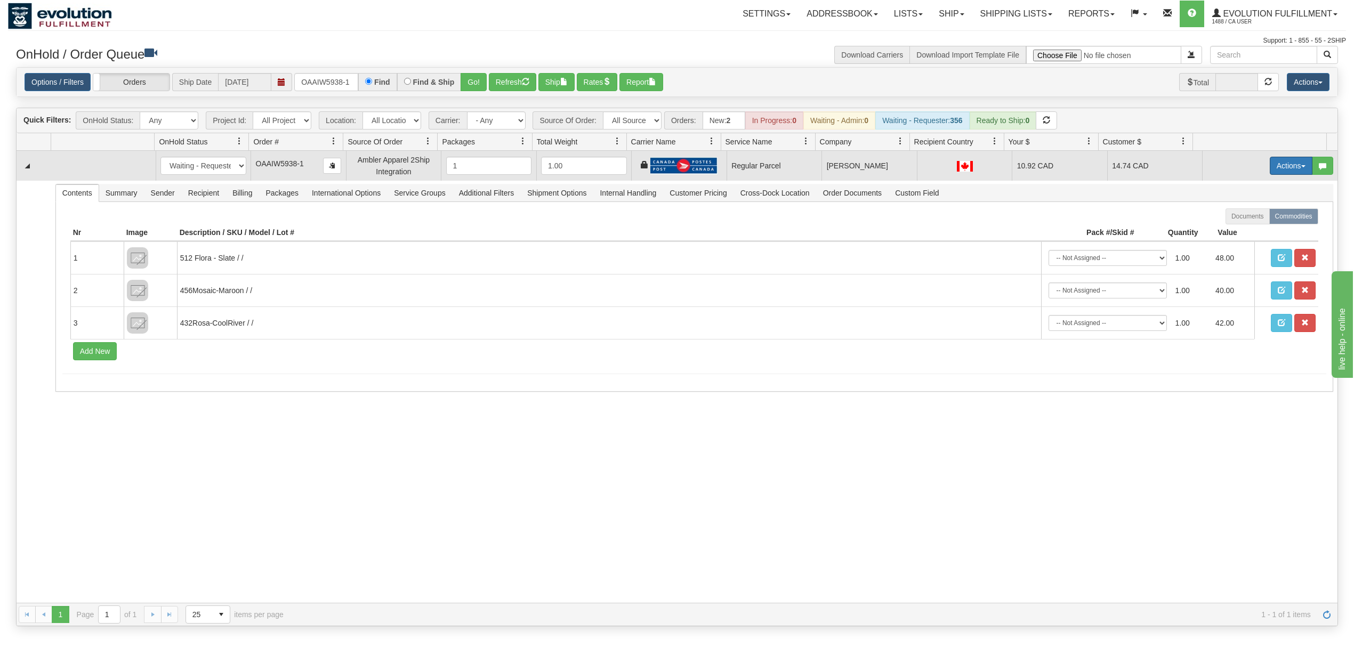
click at [1291, 165] on button "Actions" at bounding box center [1291, 166] width 43 height 18
click at [1242, 216] on span "Rate All Services" at bounding box center [1269, 213] width 64 height 9
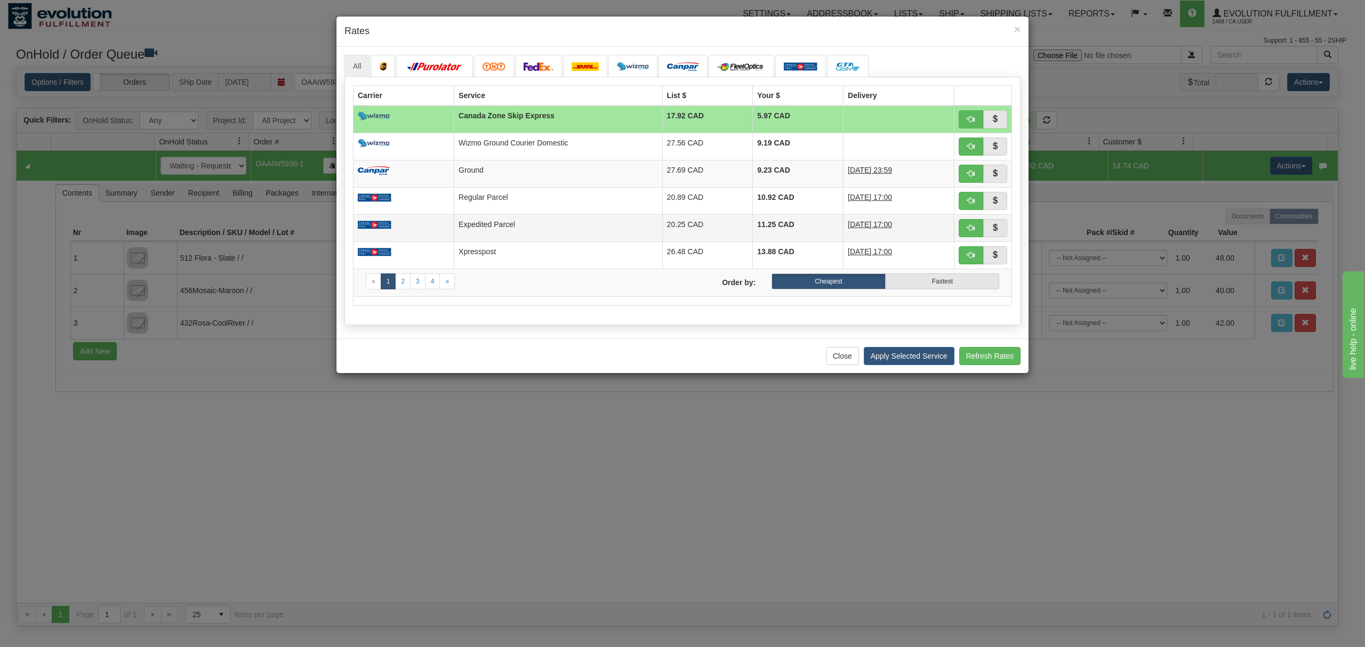
click at [525, 233] on td "Expedited Parcel" at bounding box center [558, 227] width 208 height 27
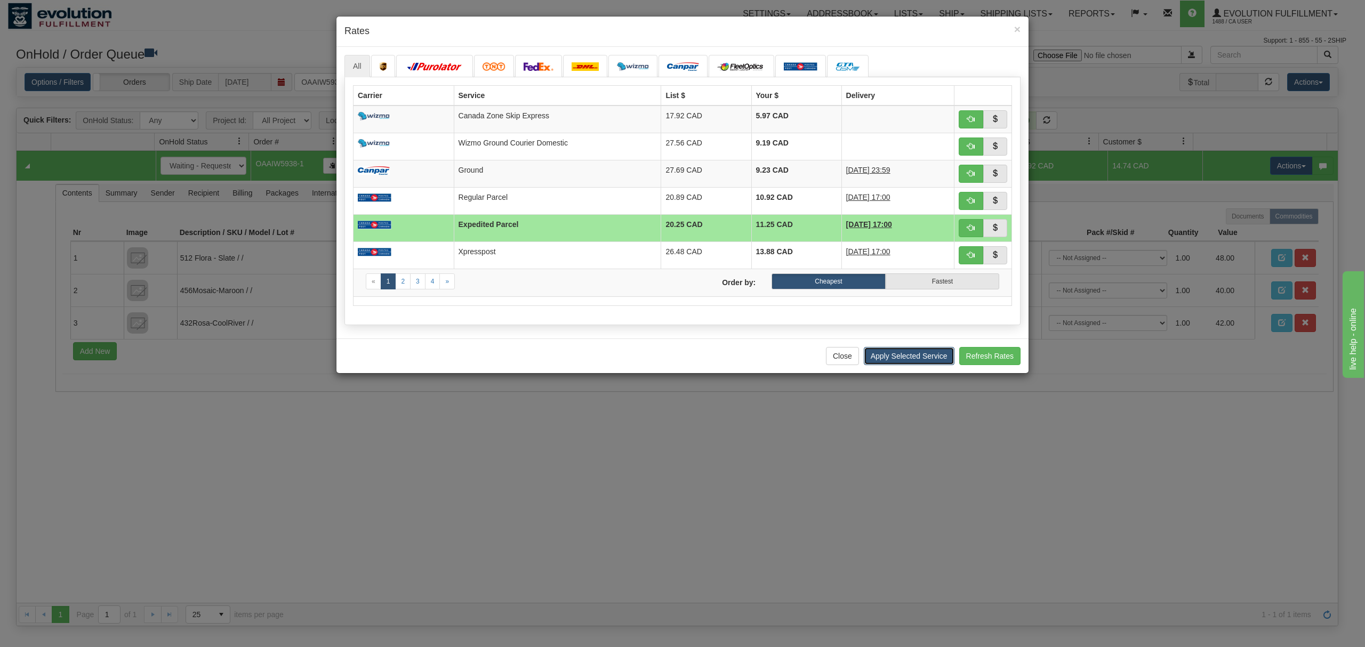
click at [913, 359] on button "Apply Selected Service" at bounding box center [909, 356] width 91 height 18
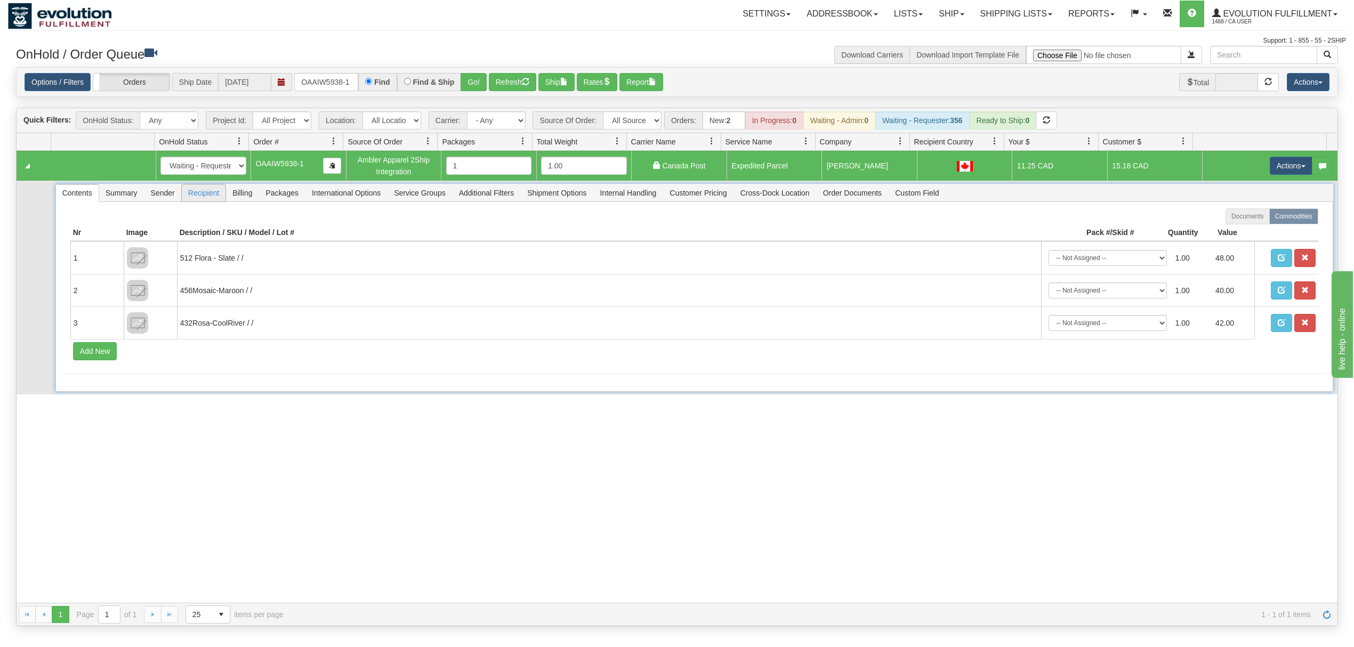
click at [220, 199] on span "Recipient" at bounding box center [204, 192] width 44 height 17
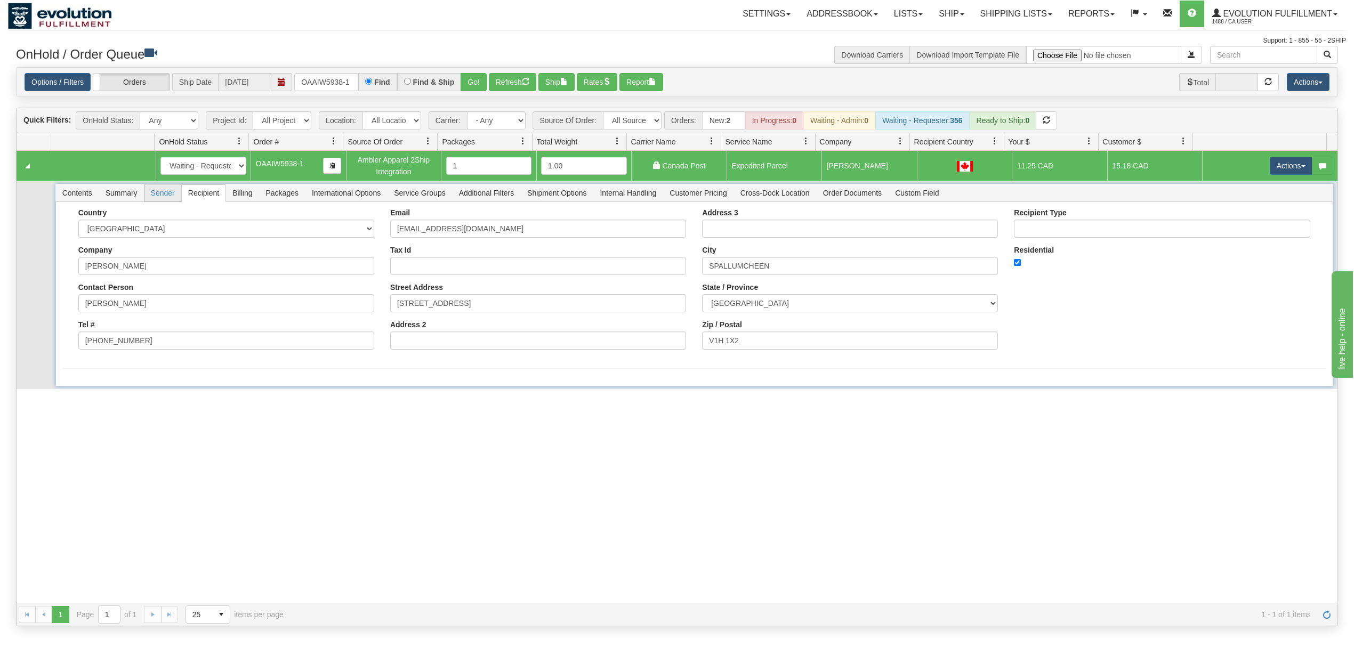
click at [174, 199] on span "Sender" at bounding box center [162, 192] width 37 height 17
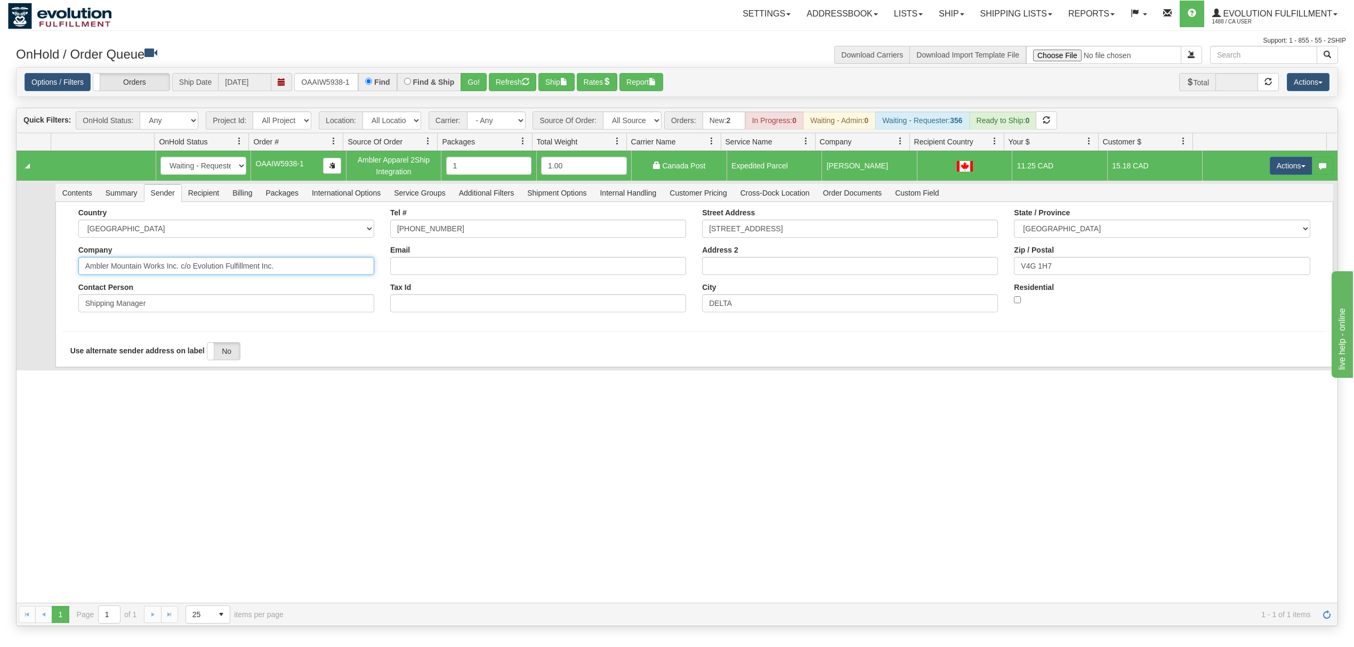
drag, startPoint x: 302, startPoint y: 270, endPoint x: 177, endPoint y: 288, distance: 126.1
click at [177, 288] on div "Country AFGHANISTAN ALAND ISLANDS ALBANIA ALGERIA AMERICAN SAMOA ANDORRA ANGOLA…" at bounding box center [226, 264] width 312 height 112
type input "Ambler Mountain Works Inc"
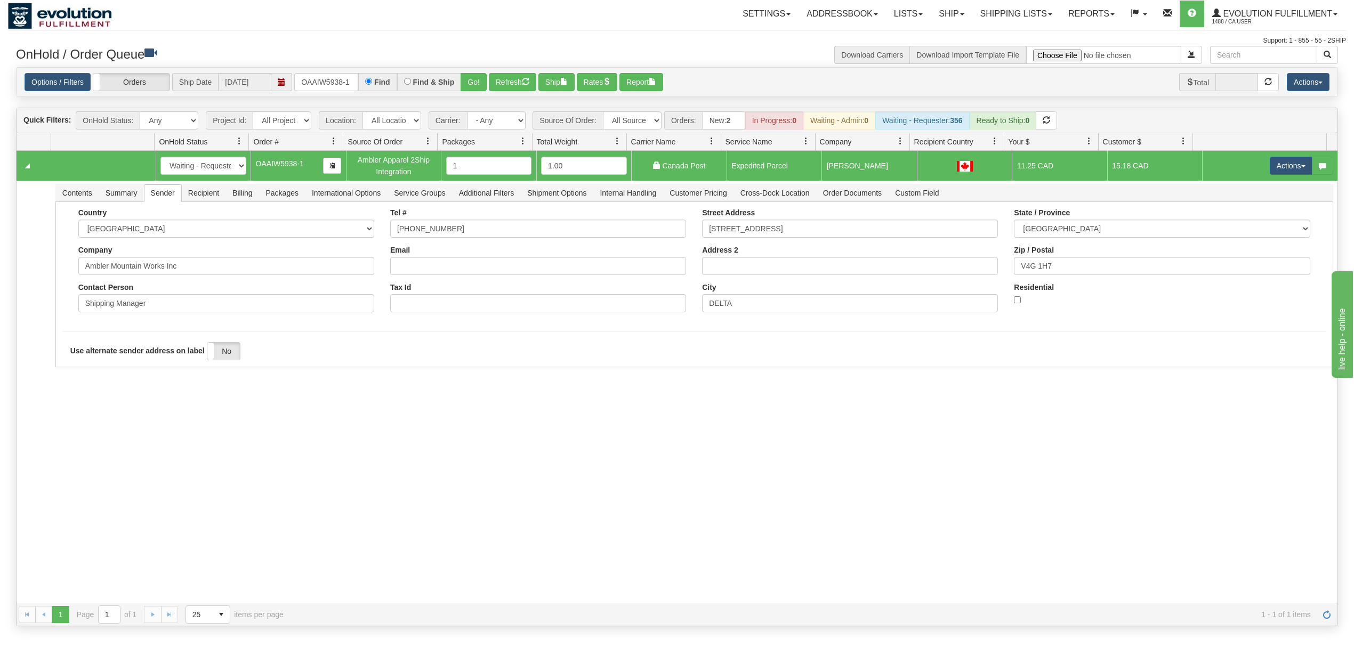
click at [86, 438] on div "31507031 EVOLUTION V3 90791601 90791602 New In Progress Waiting - Admin Waiting…" at bounding box center [677, 377] width 1321 height 452
click at [74, 376] on button "Save" at bounding box center [77, 369] width 31 height 18
click at [1283, 170] on button "Actions" at bounding box center [1291, 166] width 43 height 18
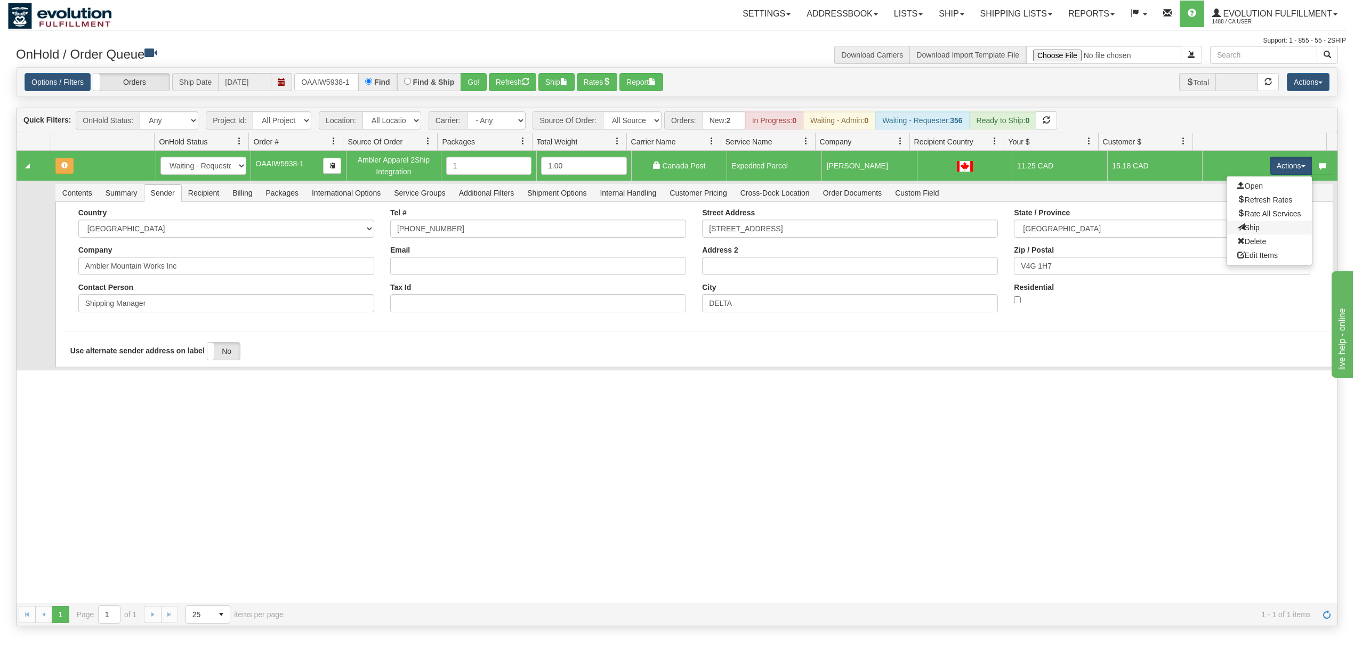
click at [1231, 223] on link "Ship" at bounding box center [1269, 228] width 85 height 14
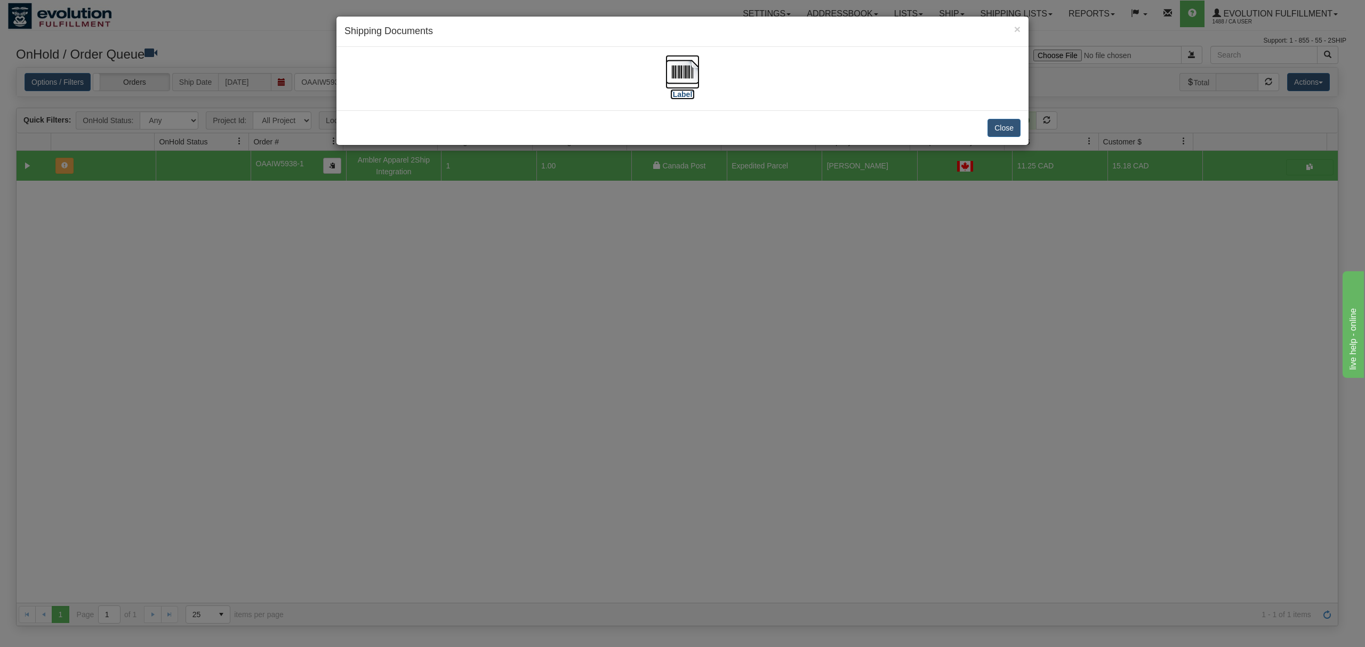
click at [693, 79] on img at bounding box center [682, 72] width 34 height 34
click at [984, 118] on div "Close" at bounding box center [682, 127] width 692 height 35
click at [1013, 125] on button "Close" at bounding box center [1003, 128] width 33 height 18
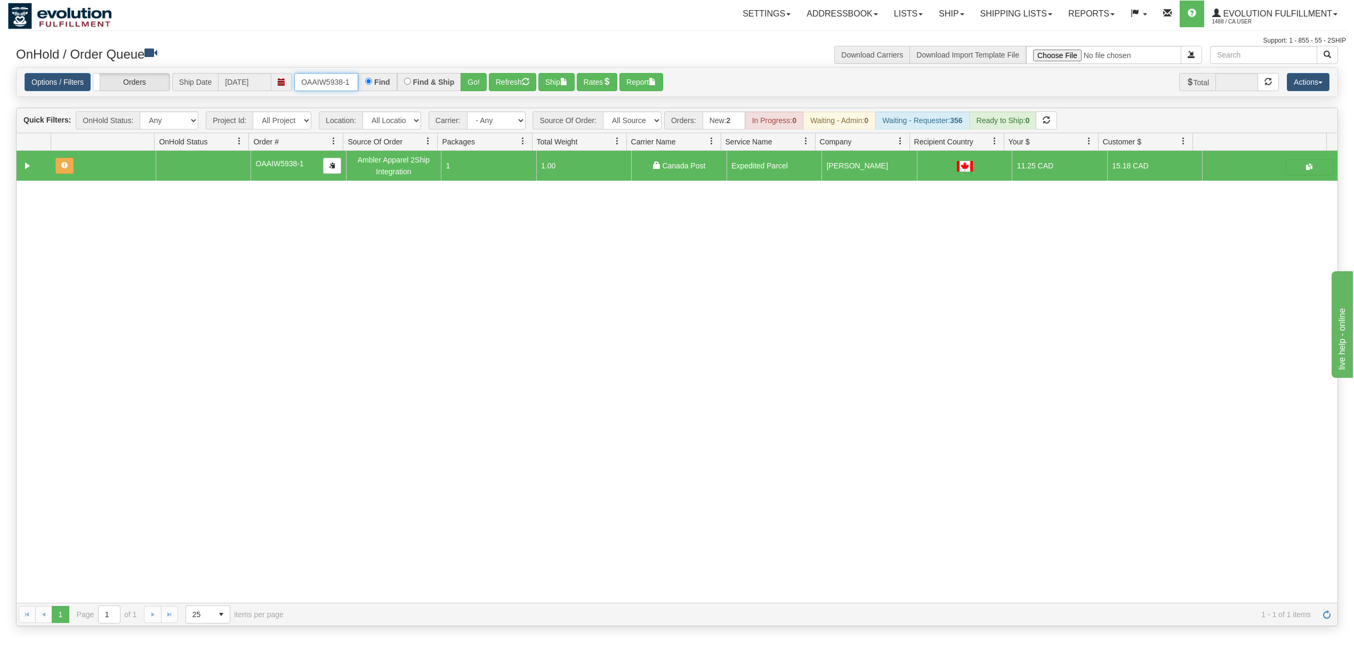
click at [327, 80] on input "OAAIW5938-1" at bounding box center [326, 82] width 64 height 18
click at [329, 81] on input "OAAIW5938-1" at bounding box center [326, 82] width 64 height 18
click at [349, 90] on input "OAAI338907 BO01" at bounding box center [326, 82] width 64 height 18
type input "OAAI338907_BO01"
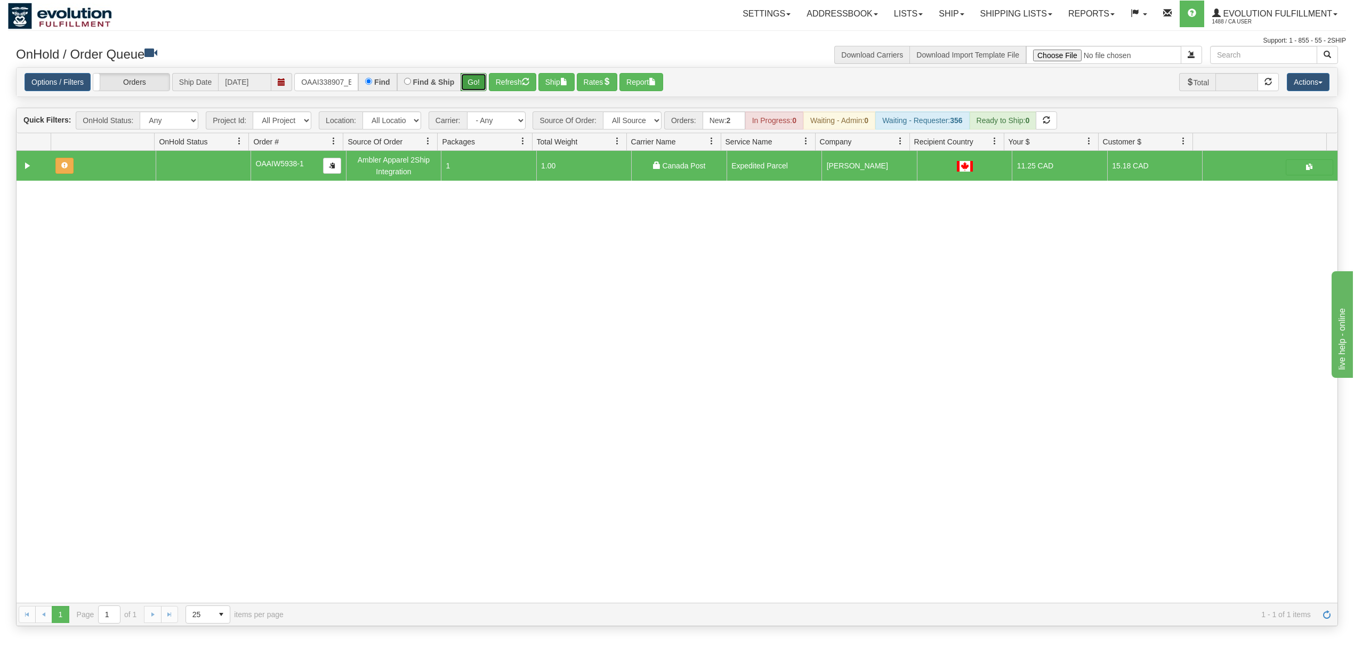
click at [464, 84] on button "Go!" at bounding box center [474, 82] width 26 height 18
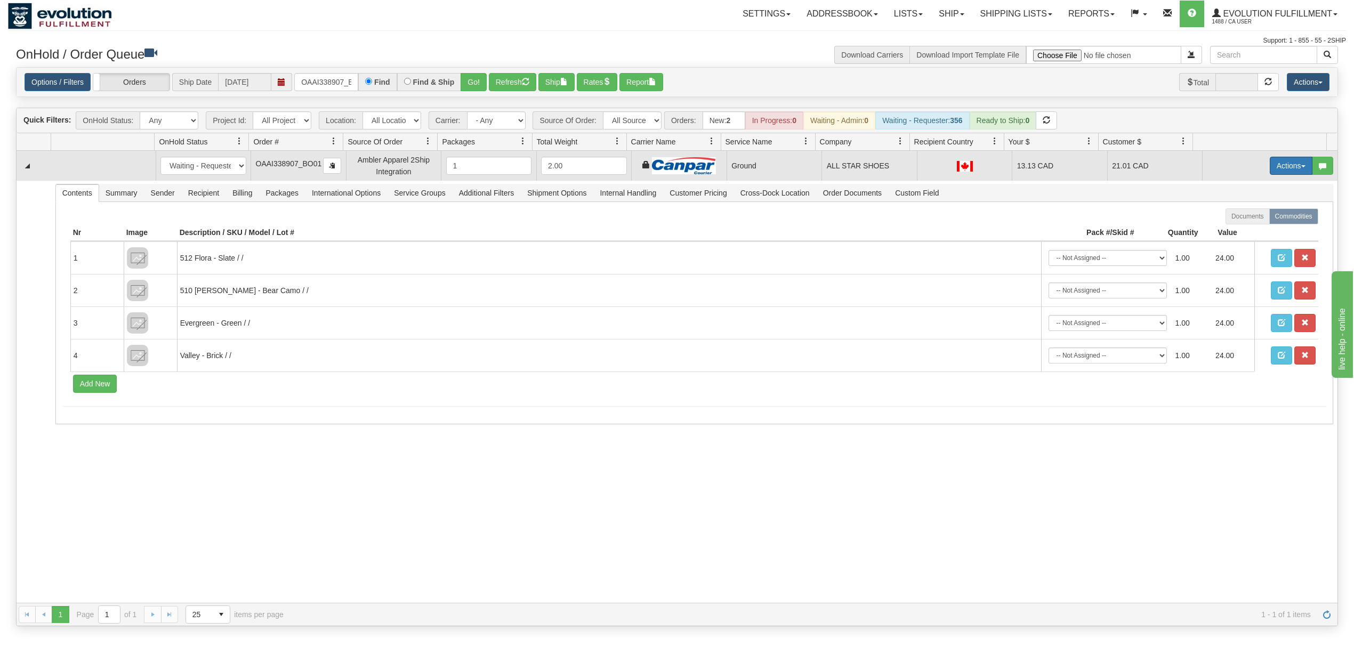
click at [1280, 167] on button "Actions" at bounding box center [1291, 166] width 43 height 18
click at [1237, 226] on span "Ship" at bounding box center [1248, 227] width 22 height 9
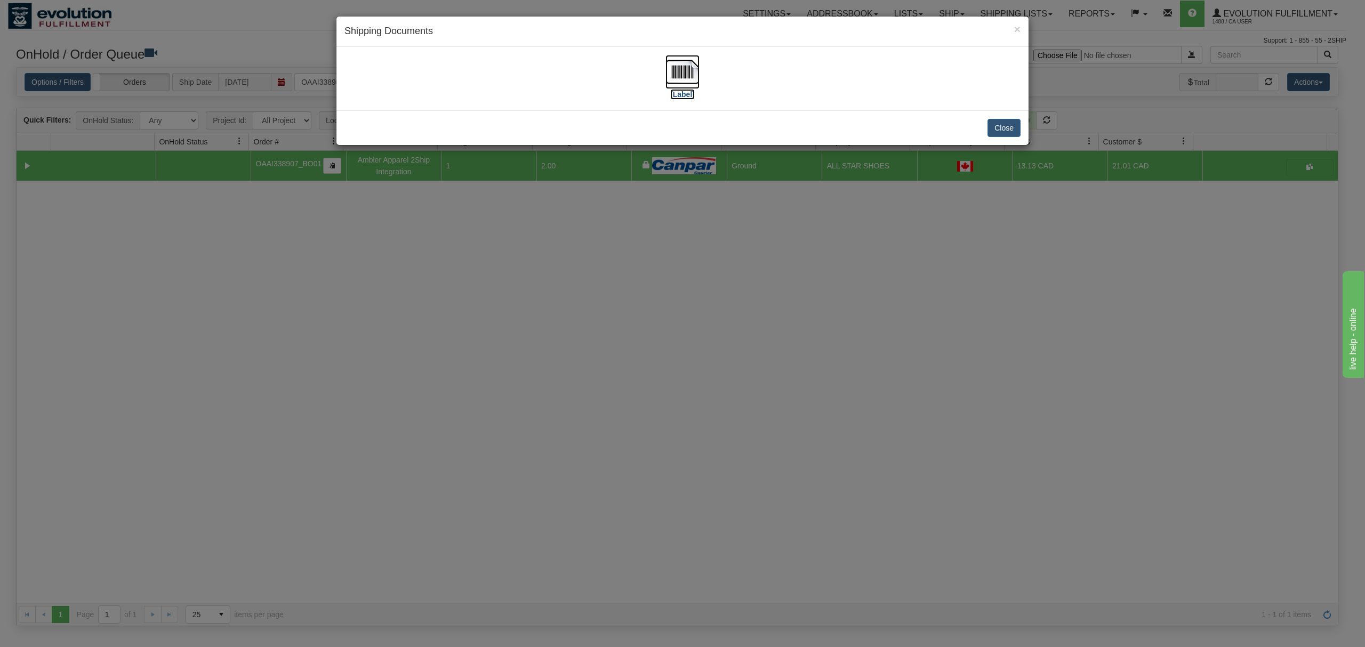
click at [696, 80] on img at bounding box center [682, 72] width 34 height 34
